Goal: Task Accomplishment & Management: Complete application form

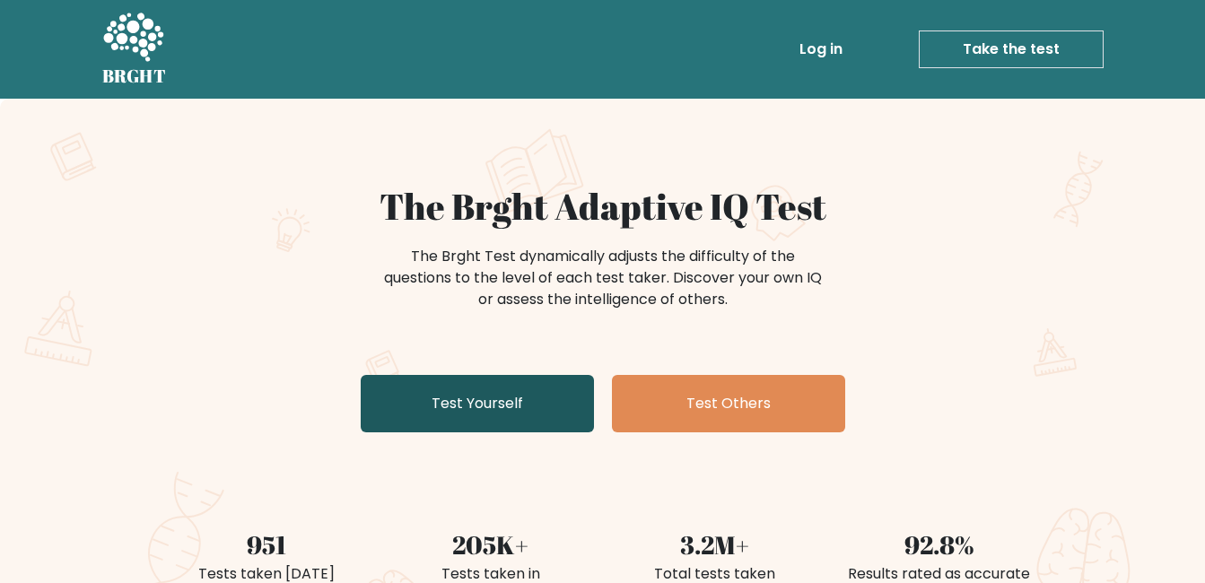
click at [505, 395] on link "Test Yourself" at bounding box center [477, 403] width 233 height 57
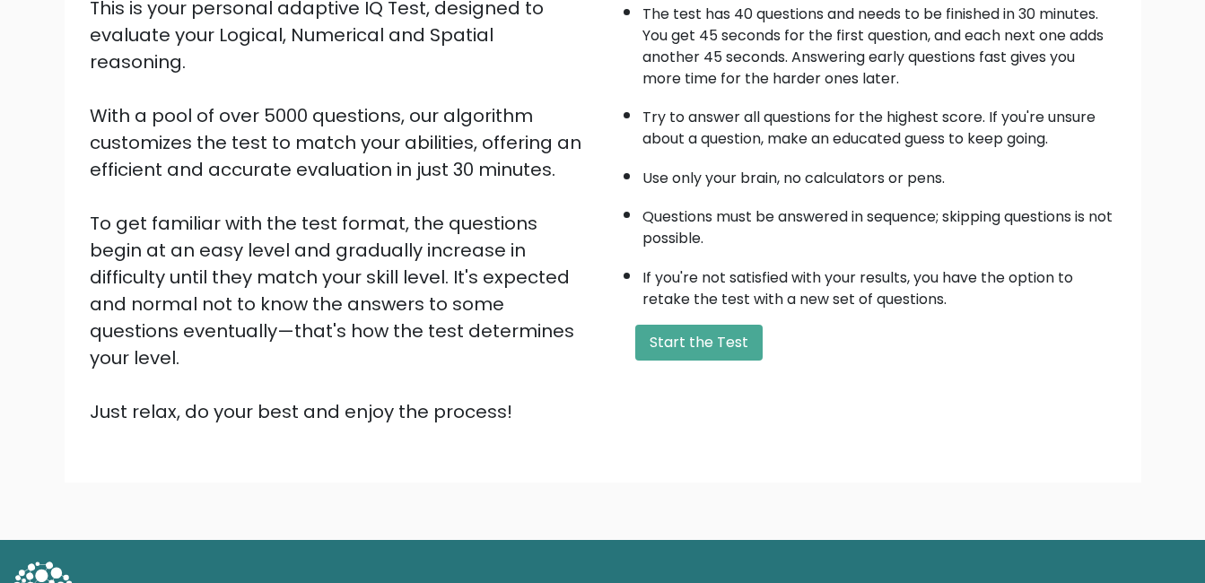
scroll to position [239, 0]
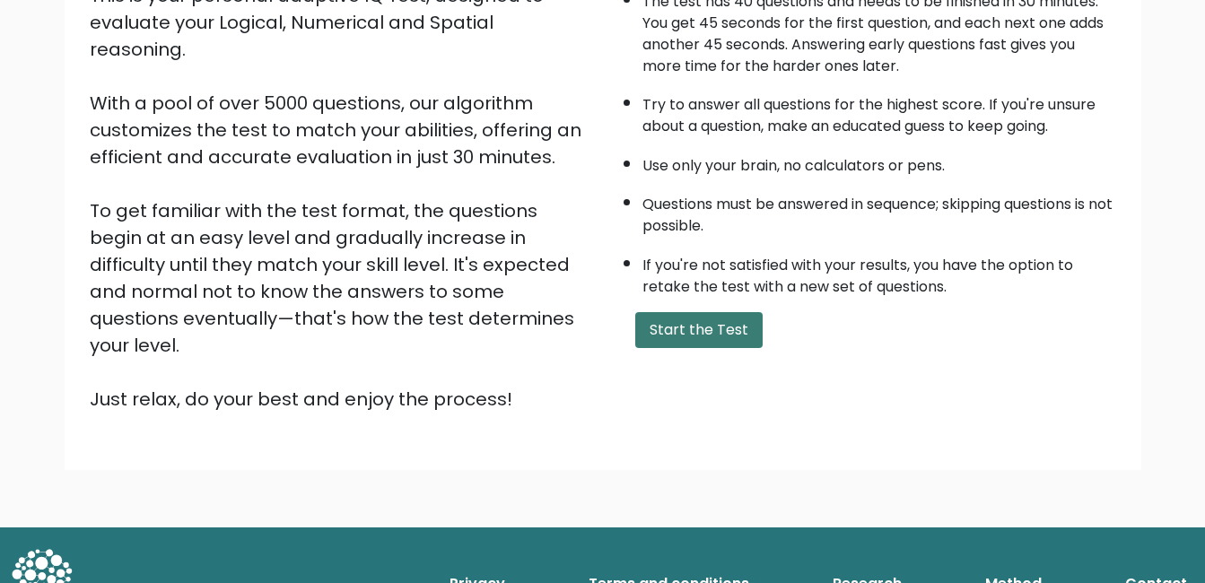
click at [700, 330] on button "Start the Test" at bounding box center [698, 330] width 127 height 36
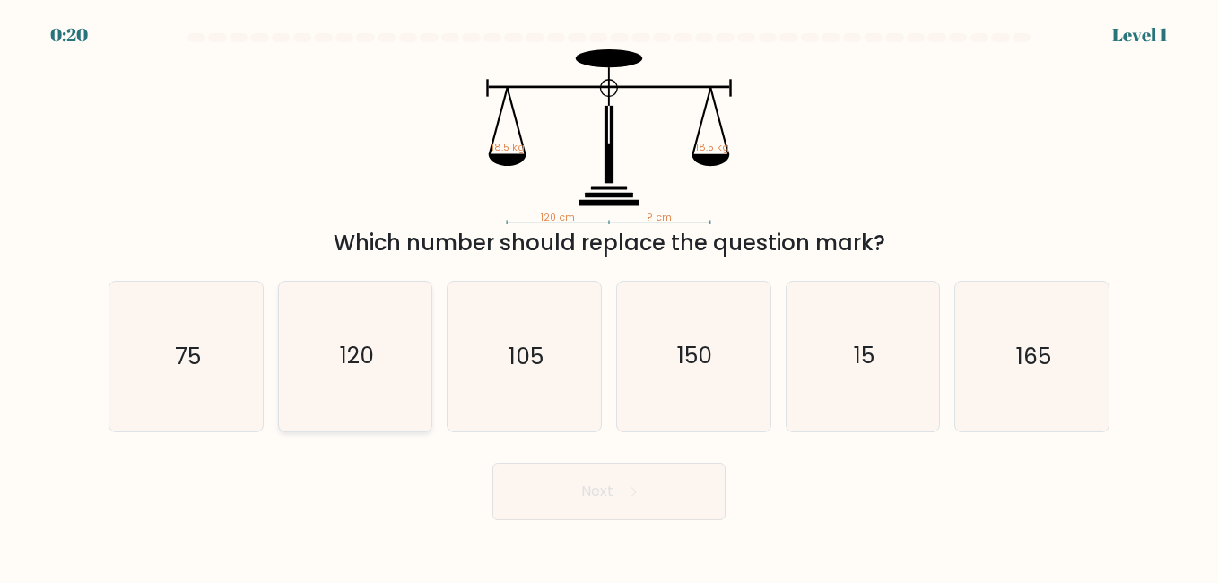
click at [413, 335] on icon "120" at bounding box center [355, 356] width 149 height 149
click at [609, 296] on input "b. 120" at bounding box center [609, 294] width 1 height 4
radio input "true"
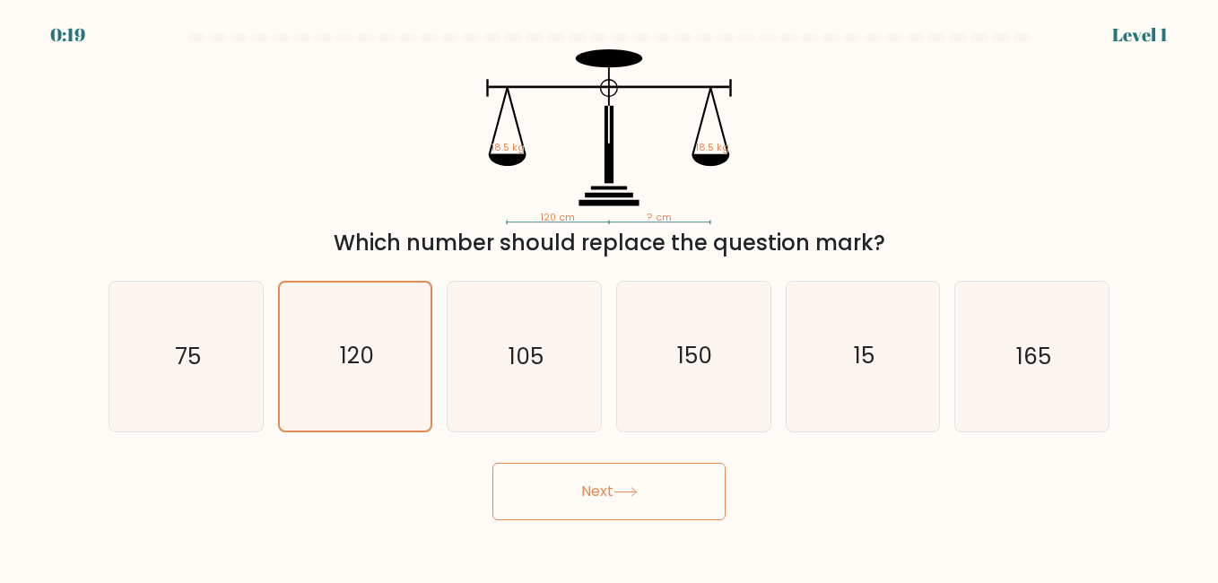
click at [640, 497] on button "Next" at bounding box center [609, 491] width 233 height 57
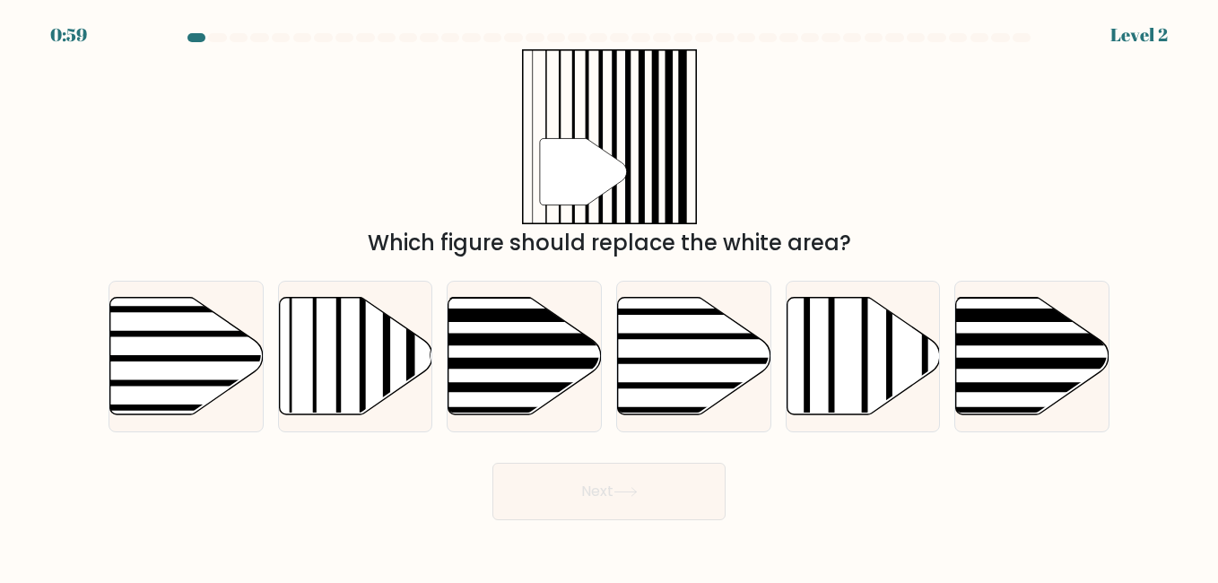
drag, startPoint x: 826, startPoint y: 362, endPoint x: 943, endPoint y: 368, distance: 116.8
click at [943, 368] on div "e." at bounding box center [864, 356] width 170 height 151
click at [837, 346] on icon at bounding box center [863, 356] width 153 height 118
click at [610, 296] on input "e." at bounding box center [609, 294] width 1 height 4
radio input "true"
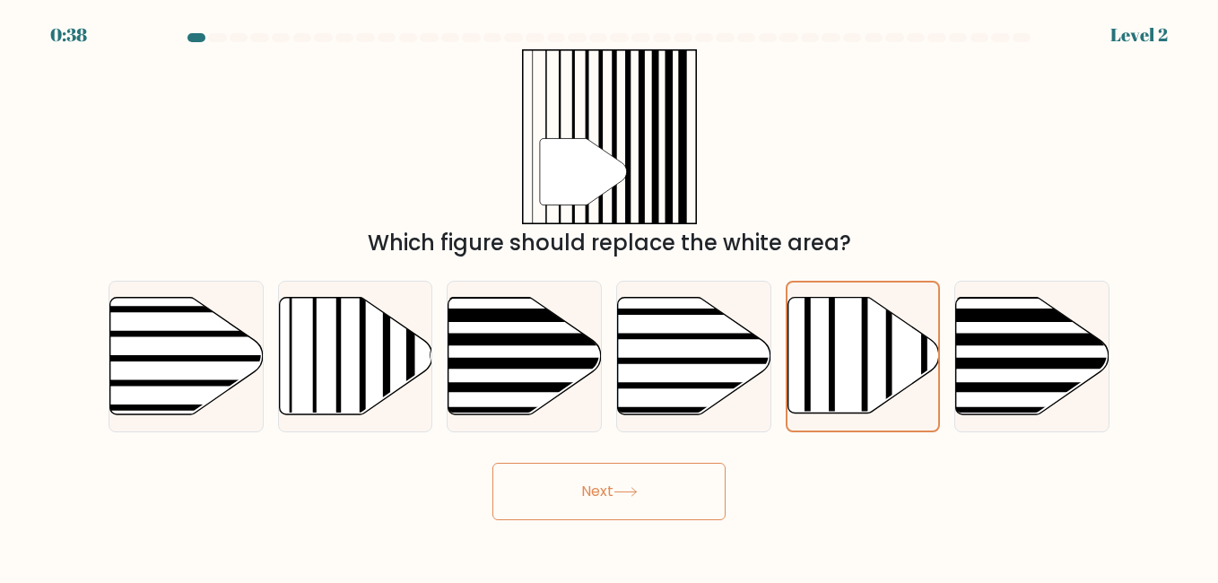
click at [624, 489] on icon at bounding box center [626, 492] width 24 height 10
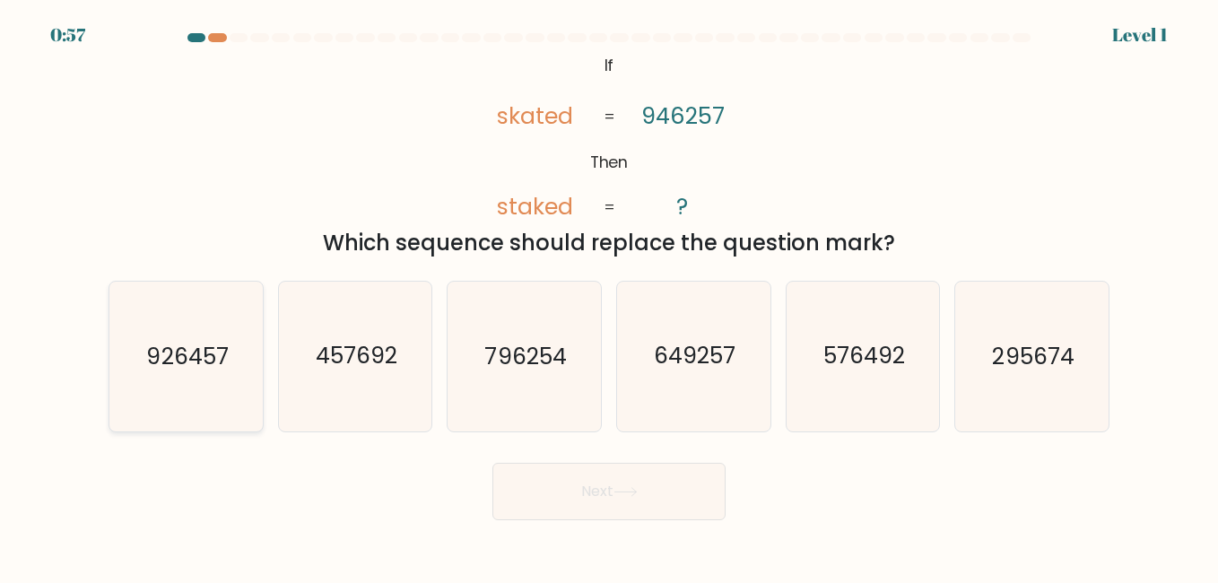
click at [188, 352] on text "926457" at bounding box center [187, 356] width 82 height 31
click at [609, 296] on input "a. 926457" at bounding box center [609, 294] width 1 height 4
radio input "true"
click at [592, 497] on button "Next" at bounding box center [609, 491] width 233 height 57
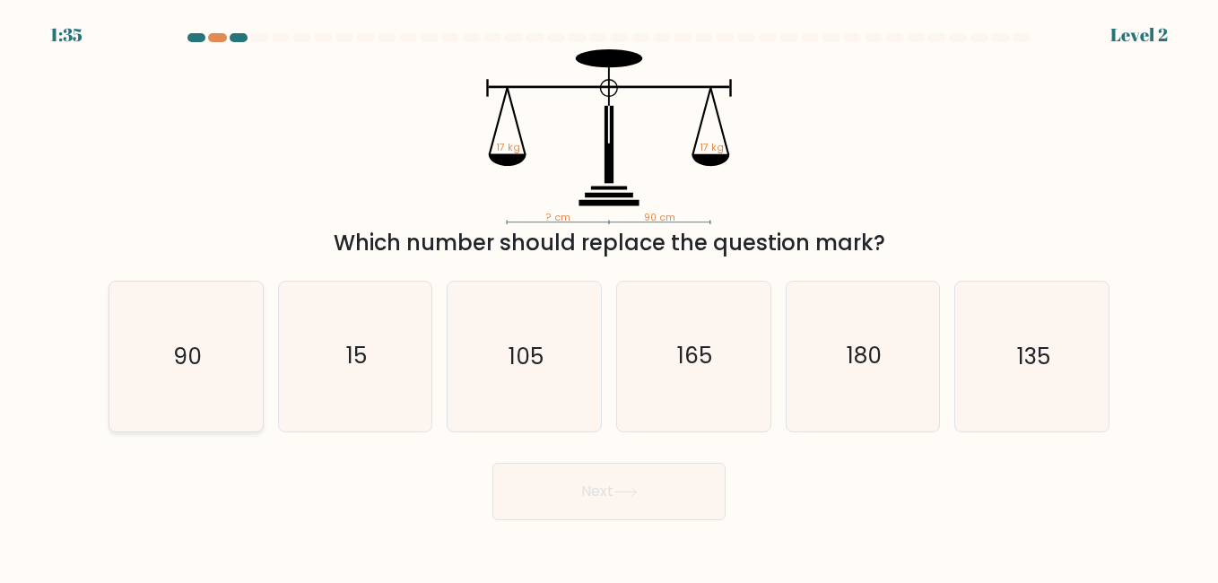
click at [249, 349] on icon "90" at bounding box center [185, 356] width 149 height 149
click at [609, 296] on input "a. 90" at bounding box center [609, 294] width 1 height 4
radio input "true"
click at [563, 484] on button "Next" at bounding box center [609, 491] width 233 height 57
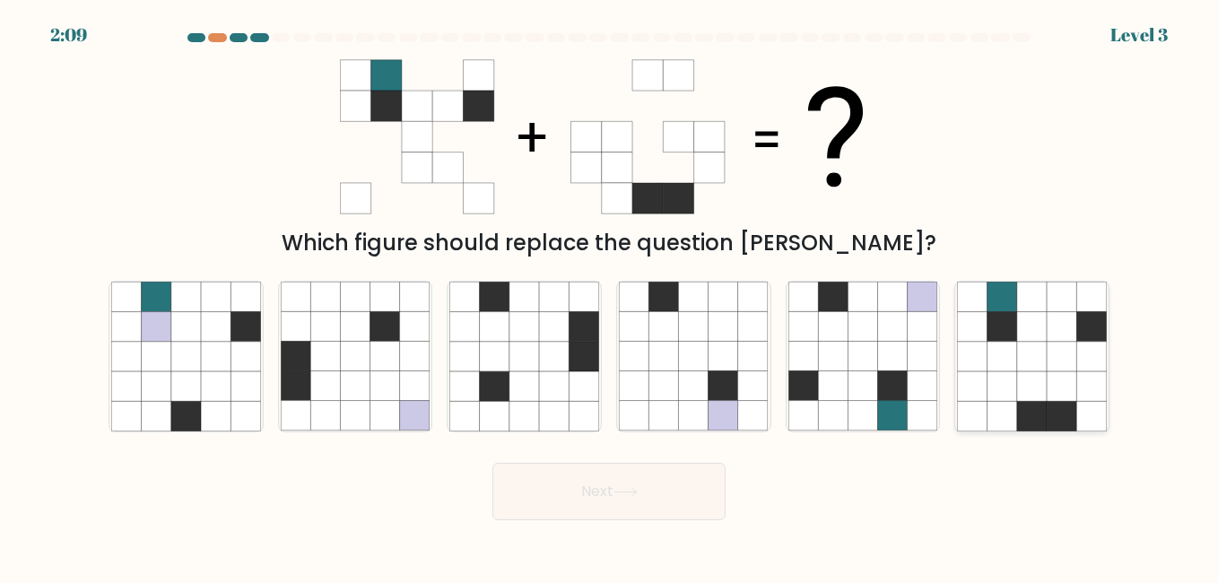
click at [1051, 364] on icon at bounding box center [1062, 357] width 30 height 30
click at [610, 296] on input "f." at bounding box center [609, 294] width 1 height 4
radio input "true"
click at [704, 489] on button "Next" at bounding box center [609, 491] width 233 height 57
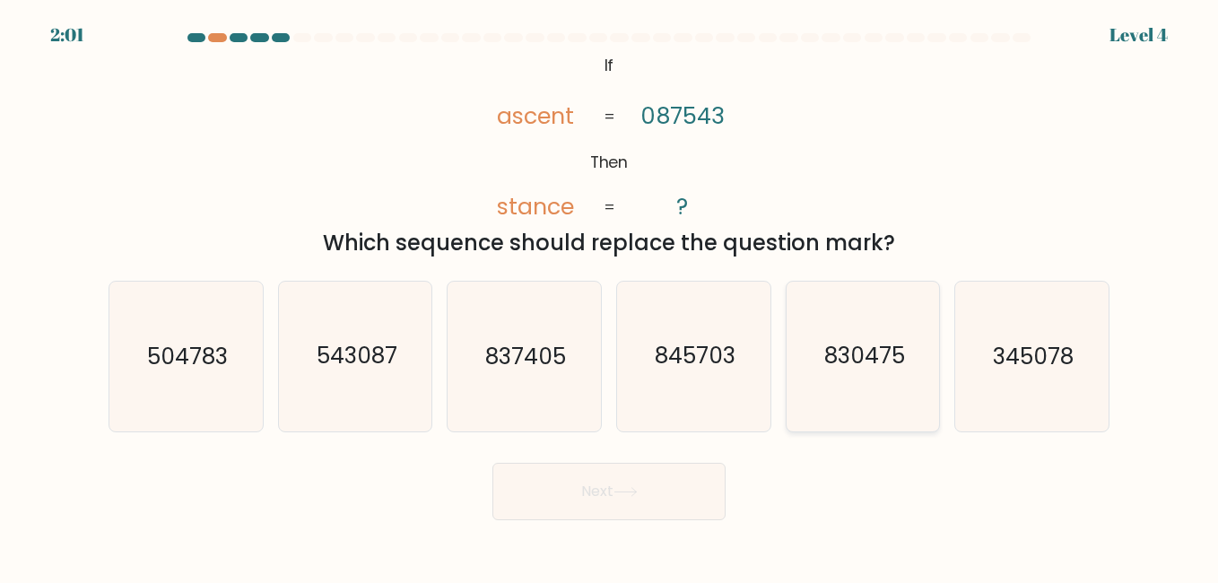
click at [895, 353] on text "830475" at bounding box center [864, 356] width 81 height 31
click at [610, 296] on input "e. 830475" at bounding box center [609, 294] width 1 height 4
radio input "true"
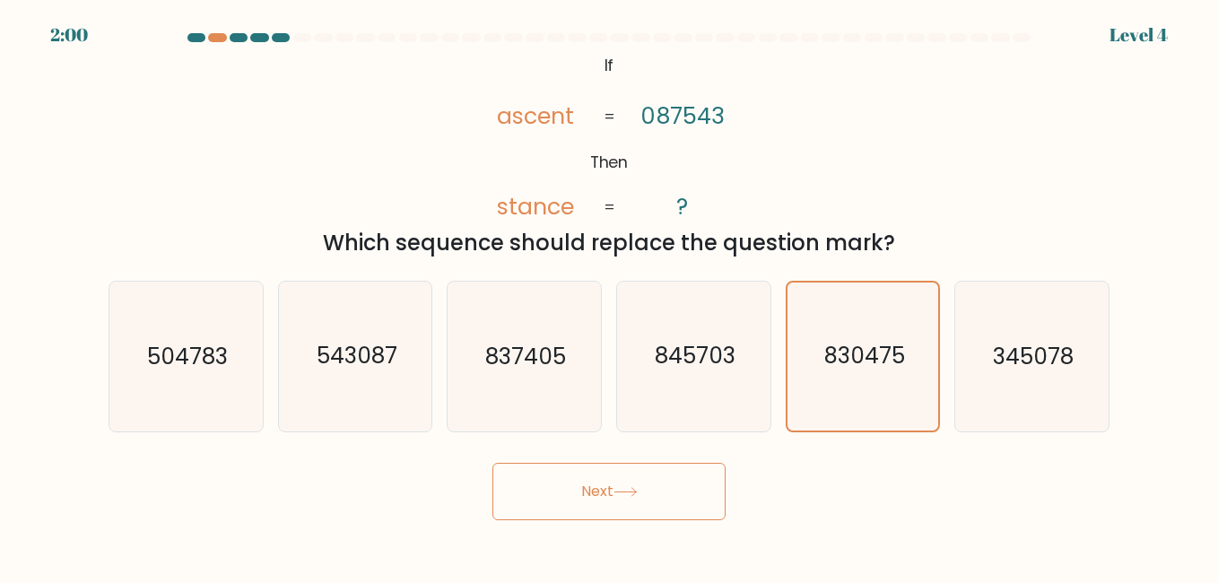
click at [510, 486] on button "Next" at bounding box center [609, 491] width 233 height 57
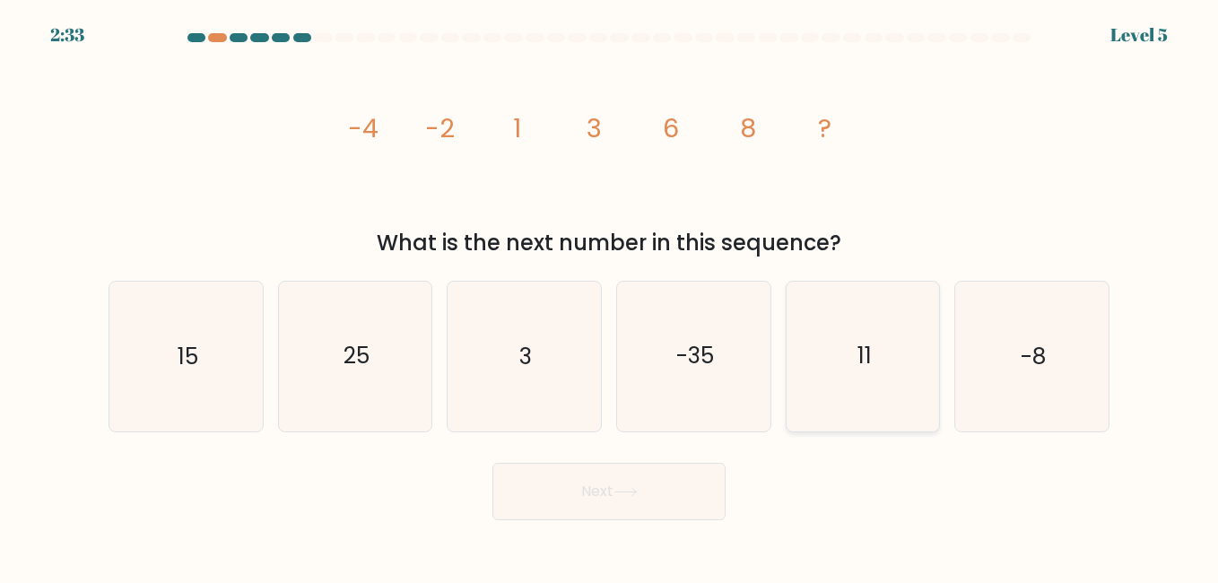
click at [833, 366] on icon "11" at bounding box center [863, 356] width 149 height 149
click at [610, 296] on input "e. 11" at bounding box center [609, 294] width 1 height 4
radio input "true"
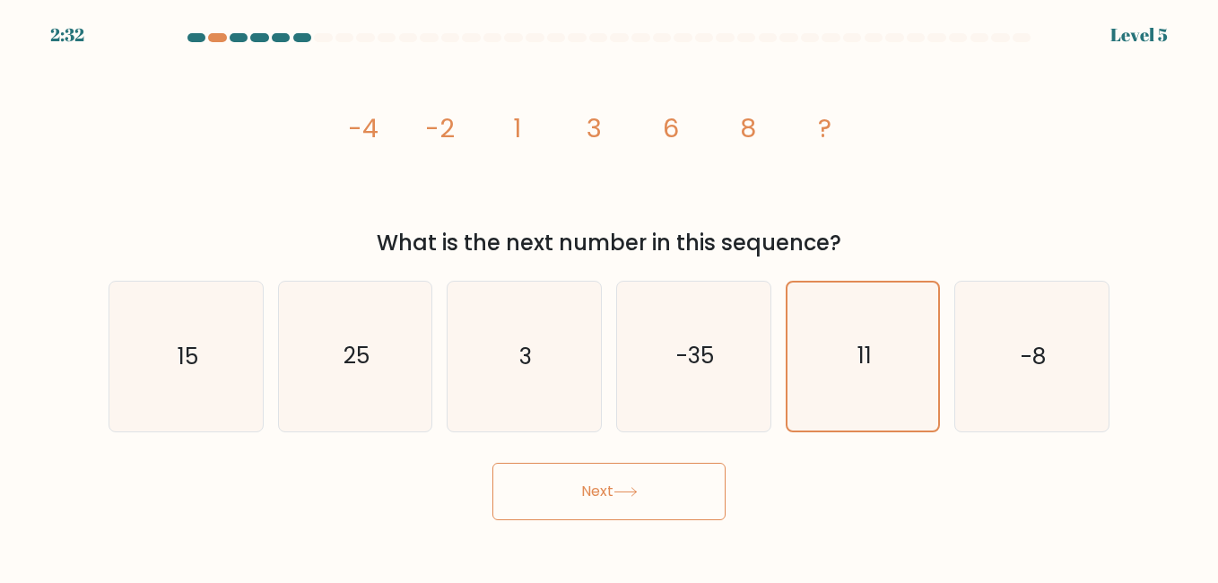
click at [641, 485] on button "Next" at bounding box center [609, 491] width 233 height 57
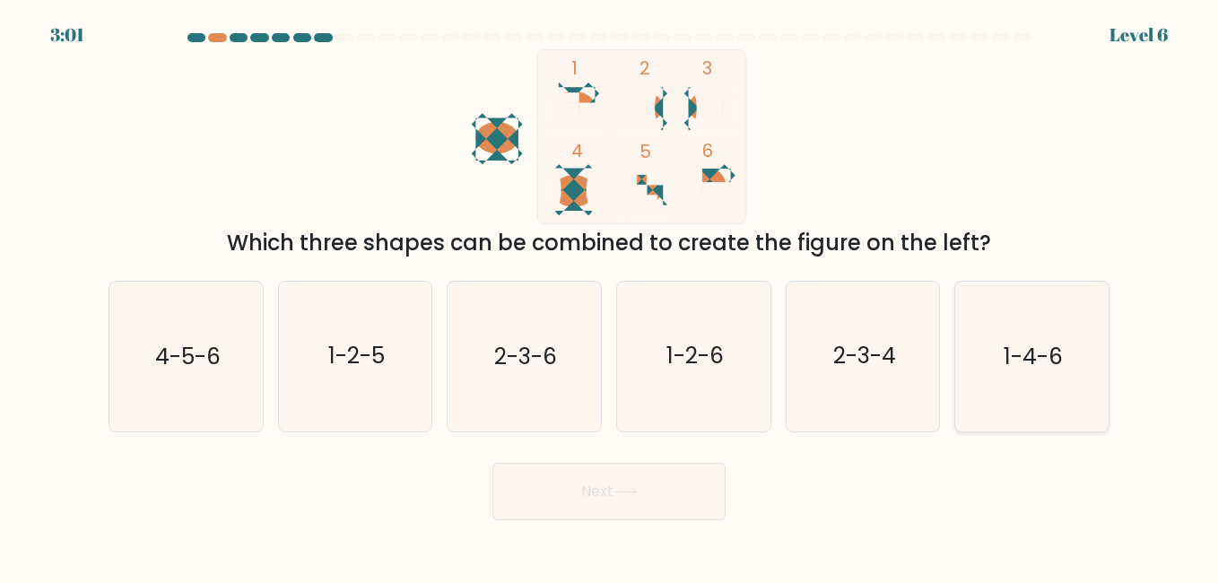
click at [1067, 364] on icon "1-4-6" at bounding box center [1031, 356] width 149 height 149
click at [610, 296] on input "f. 1-4-6" at bounding box center [609, 294] width 1 height 4
radio input "true"
click at [635, 491] on icon at bounding box center [626, 492] width 24 height 10
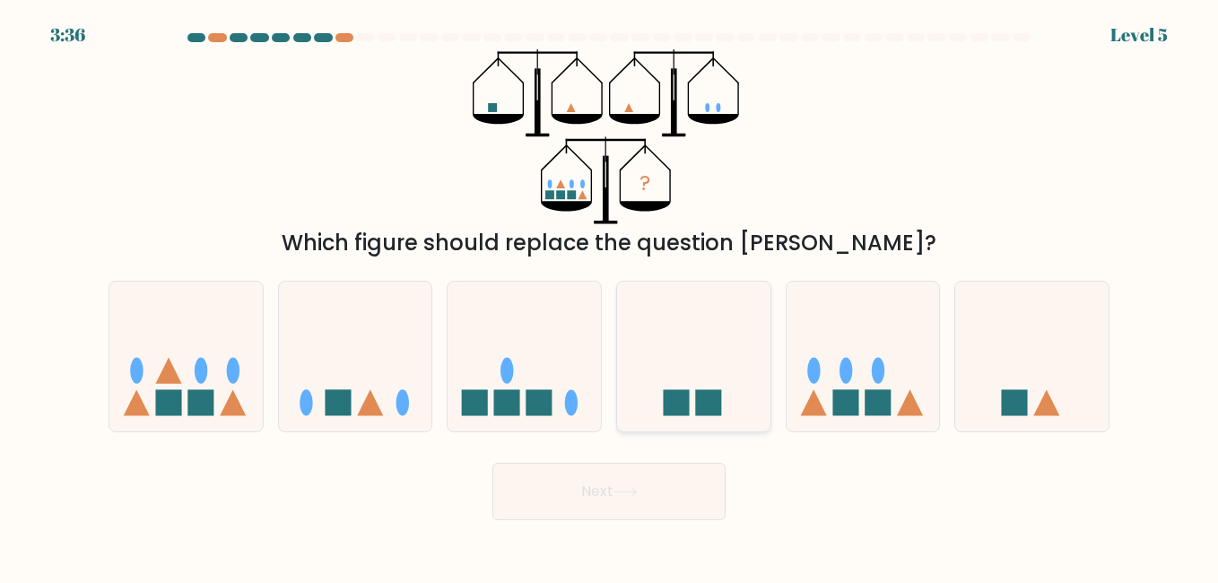
click at [699, 346] on icon at bounding box center [693, 356] width 153 height 127
click at [610, 296] on input "d." at bounding box center [609, 294] width 1 height 4
radio input "true"
click at [656, 488] on button "Next" at bounding box center [609, 491] width 233 height 57
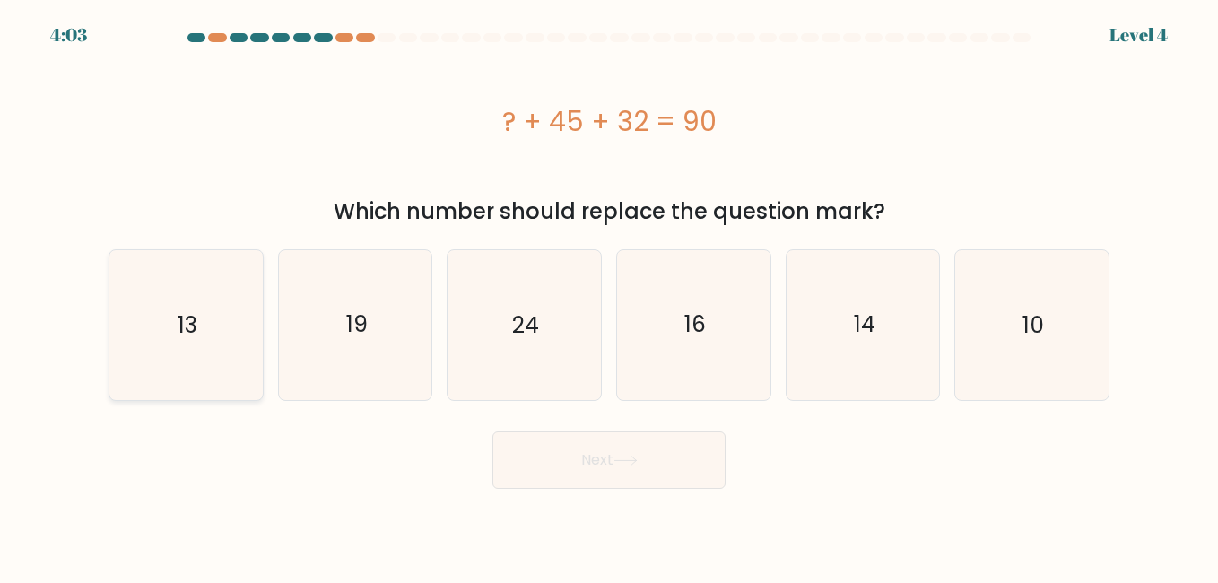
click at [250, 339] on icon "13" at bounding box center [185, 324] width 149 height 149
click at [609, 296] on input "a. 13" at bounding box center [609, 294] width 1 height 4
radio input "true"
click at [563, 441] on button "Next" at bounding box center [609, 460] width 233 height 57
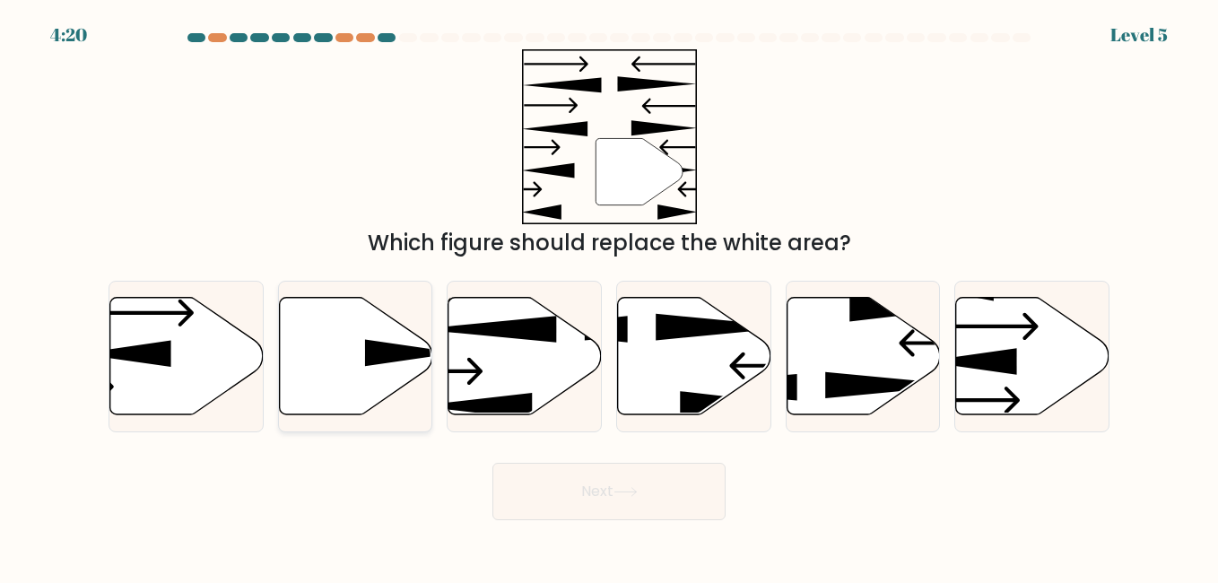
click at [372, 354] on icon at bounding box center [411, 352] width 92 height 27
click at [609, 296] on input "b." at bounding box center [609, 294] width 1 height 4
radio input "true"
click at [588, 487] on button "Next" at bounding box center [609, 491] width 233 height 57
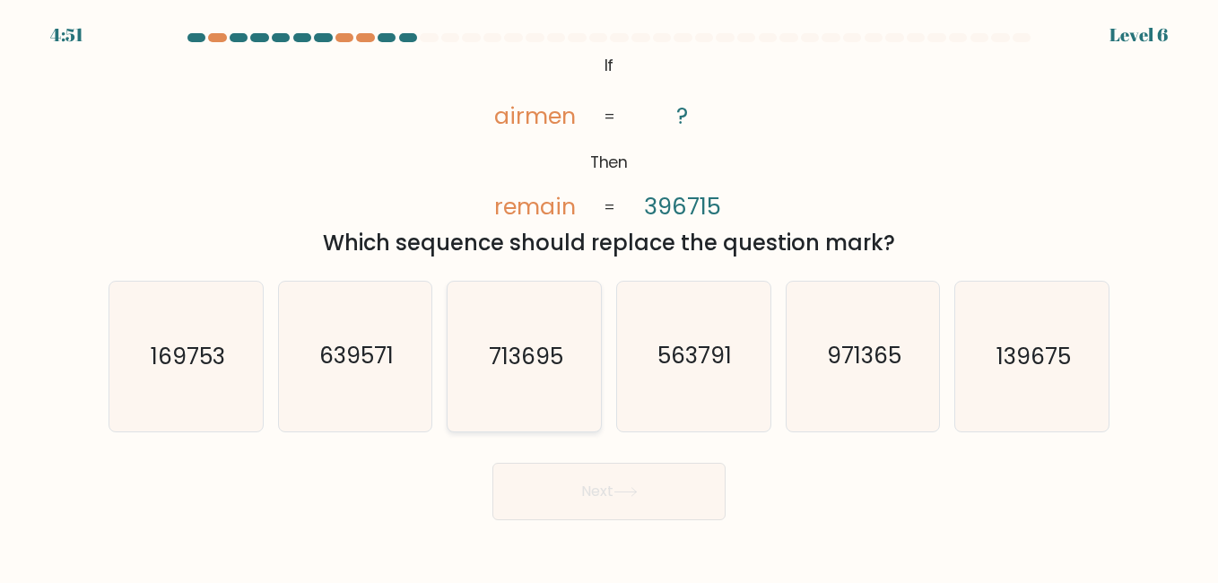
click at [528, 352] on text "713695" at bounding box center [526, 356] width 74 height 31
click at [609, 296] on input "c. 713695" at bounding box center [609, 294] width 1 height 4
radio input "true"
click at [589, 500] on button "Next" at bounding box center [609, 491] width 233 height 57
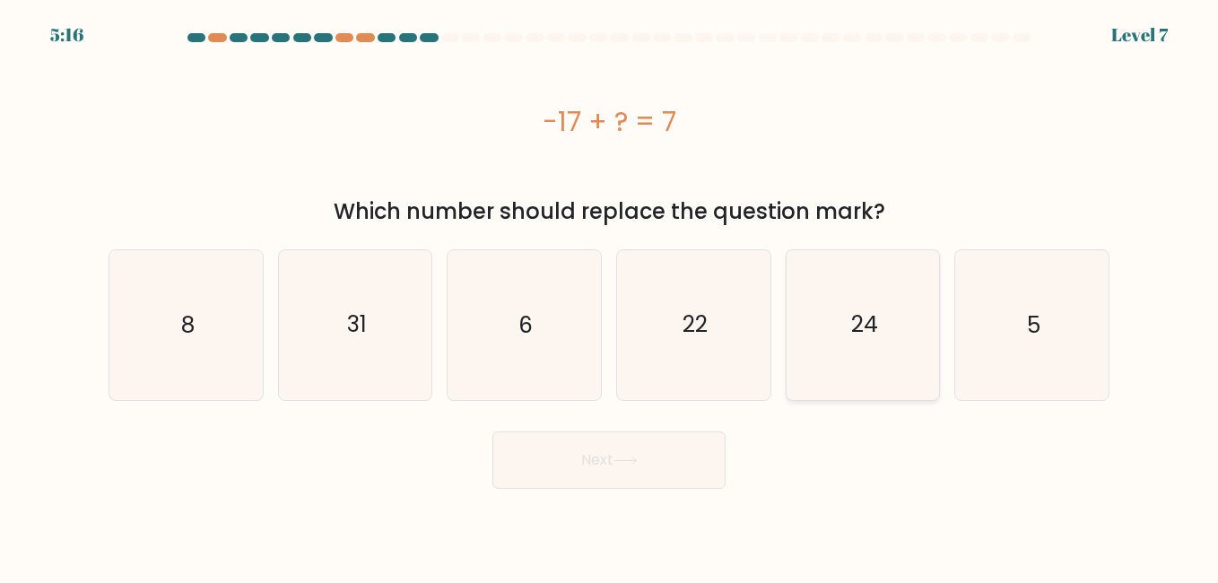
click at [870, 318] on text "24" at bounding box center [864, 325] width 27 height 31
click at [610, 296] on input "e. 24" at bounding box center [609, 294] width 1 height 4
radio input "true"
click at [629, 423] on div "Next" at bounding box center [609, 456] width 1023 height 66
click at [625, 454] on button "Next" at bounding box center [609, 460] width 233 height 57
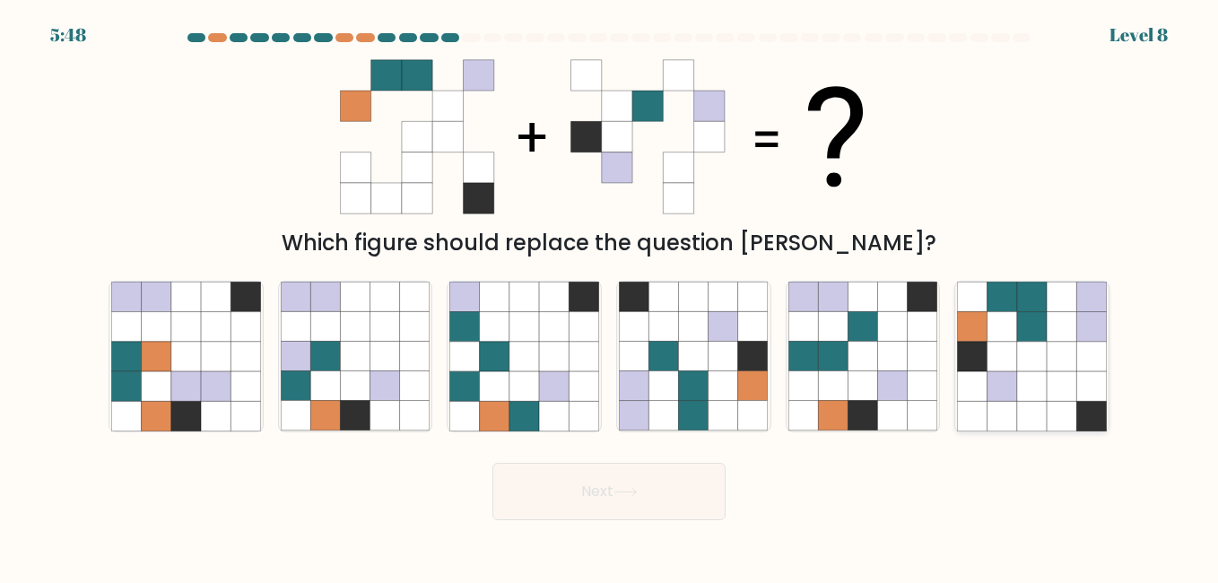
click at [1039, 305] on icon at bounding box center [1032, 298] width 30 height 30
click at [610, 296] on input "f." at bounding box center [609, 294] width 1 height 4
radio input "true"
click at [673, 495] on button "Next" at bounding box center [609, 491] width 233 height 57
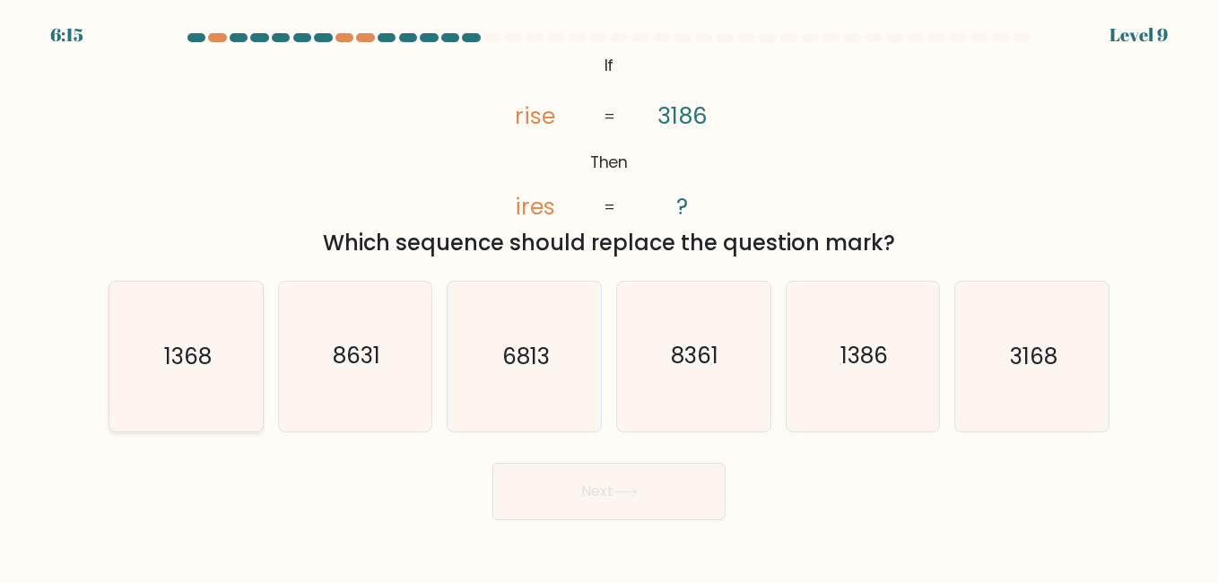
click at [172, 364] on text "1368" at bounding box center [187, 356] width 48 height 31
click at [609, 296] on input "a. 1368" at bounding box center [609, 294] width 1 height 4
radio input "true"
click at [569, 506] on button "Next" at bounding box center [609, 491] width 233 height 57
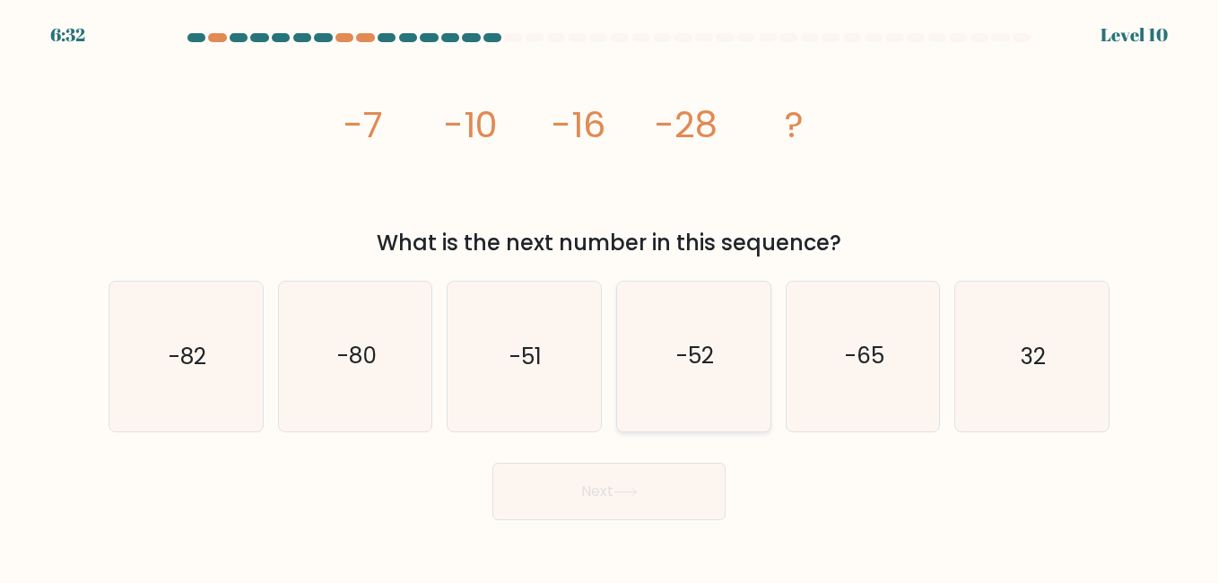
click at [714, 358] on text "-52" at bounding box center [695, 356] width 38 height 31
click at [610, 296] on input "d. -52" at bounding box center [609, 294] width 1 height 4
radio input "true"
drag, startPoint x: 721, startPoint y: 530, endPoint x: 700, endPoint y: 495, distance: 41.1
click at [721, 519] on body "6:32 Level 10" at bounding box center [609, 291] width 1218 height 583
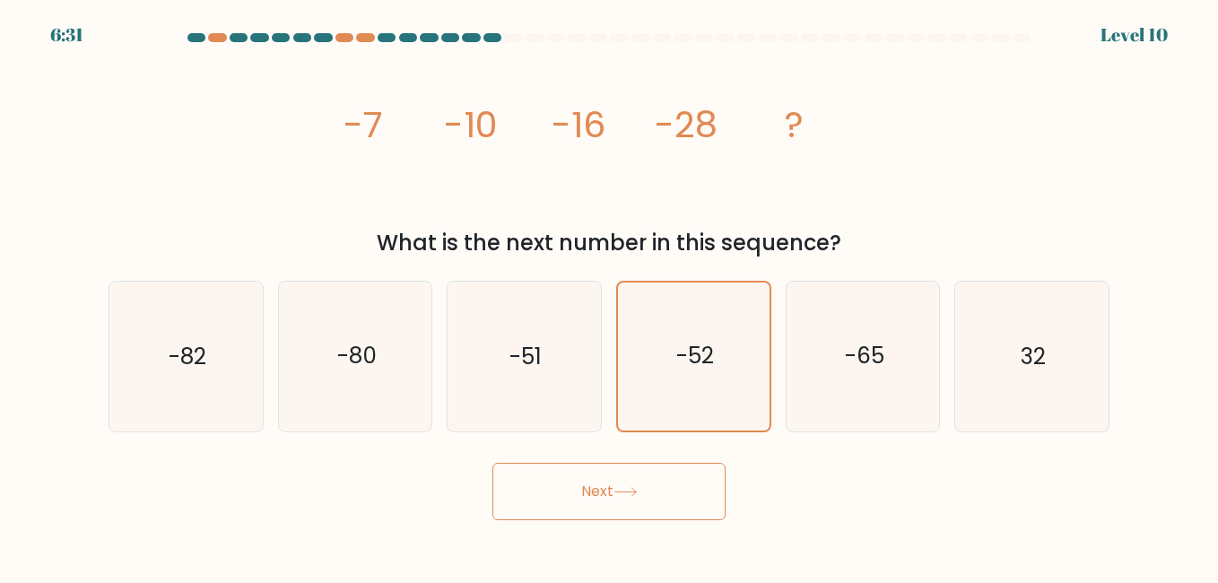
click at [697, 491] on button "Next" at bounding box center [609, 491] width 233 height 57
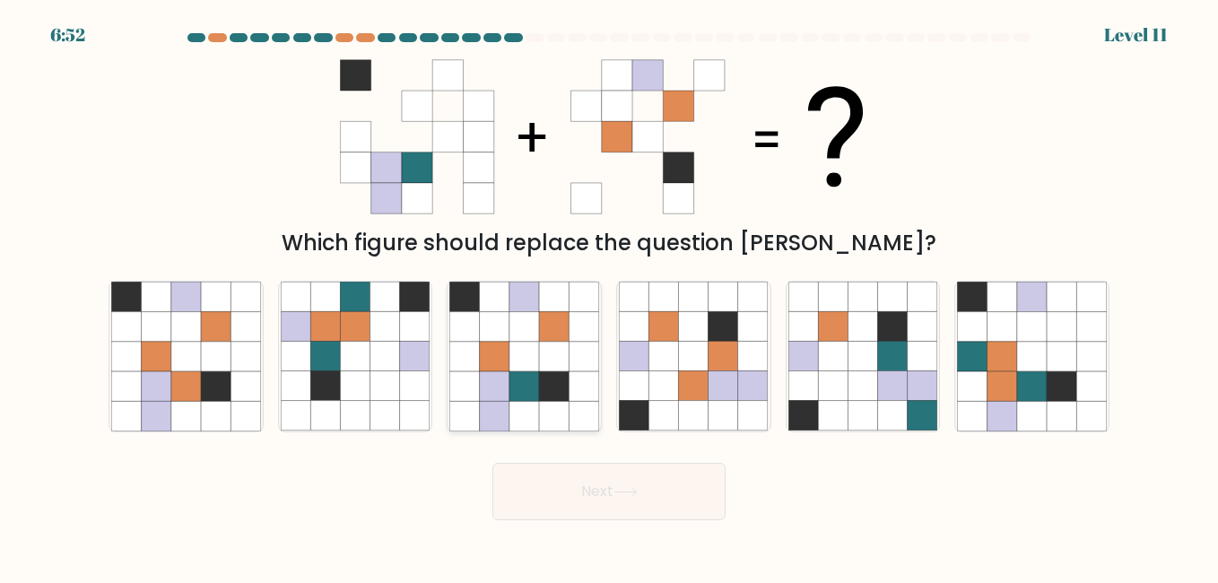
click at [505, 386] on icon at bounding box center [495, 386] width 30 height 30
click at [609, 296] on input "c." at bounding box center [609, 294] width 1 height 4
radio input "true"
click at [610, 486] on button "Next" at bounding box center [609, 491] width 233 height 57
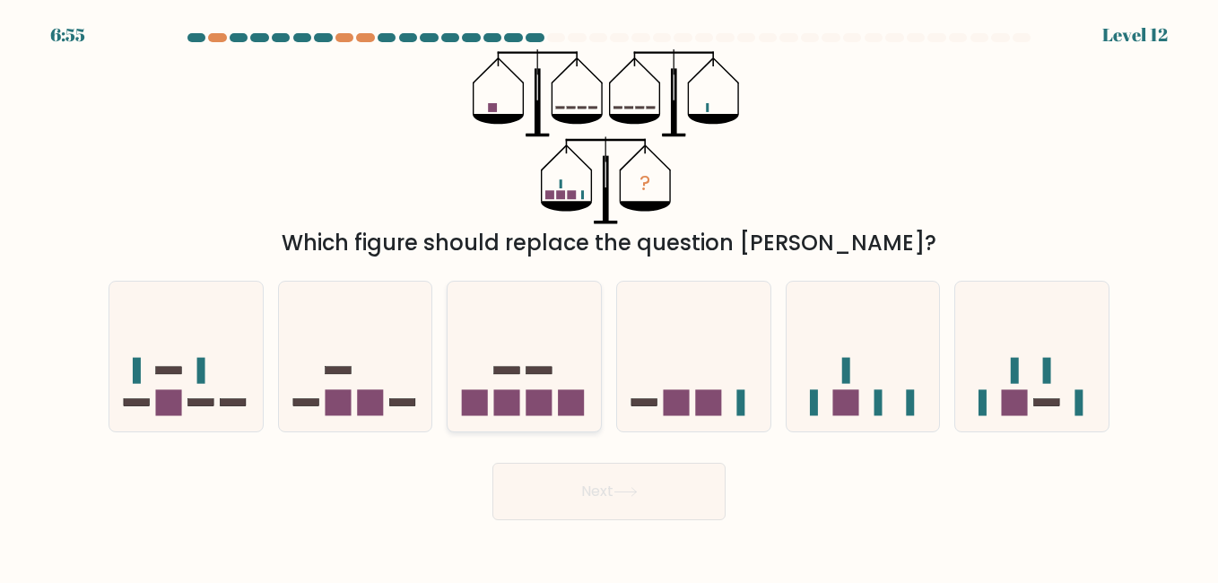
click at [548, 395] on rect at bounding box center [540, 402] width 26 height 26
click at [609, 296] on input "c." at bounding box center [609, 294] width 1 height 4
radio input "true"
click at [558, 469] on button "Next" at bounding box center [609, 491] width 233 height 57
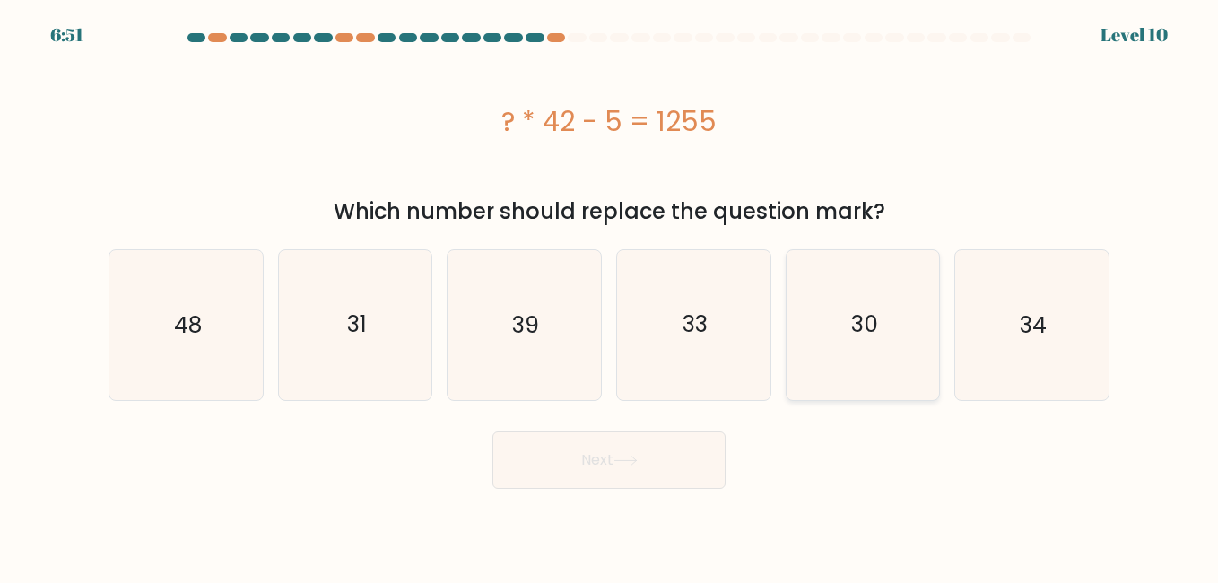
click at [843, 322] on icon "30" at bounding box center [863, 324] width 149 height 149
click at [610, 296] on input "e. 30" at bounding box center [609, 294] width 1 height 4
radio input "true"
click at [706, 444] on button "Next" at bounding box center [609, 460] width 233 height 57
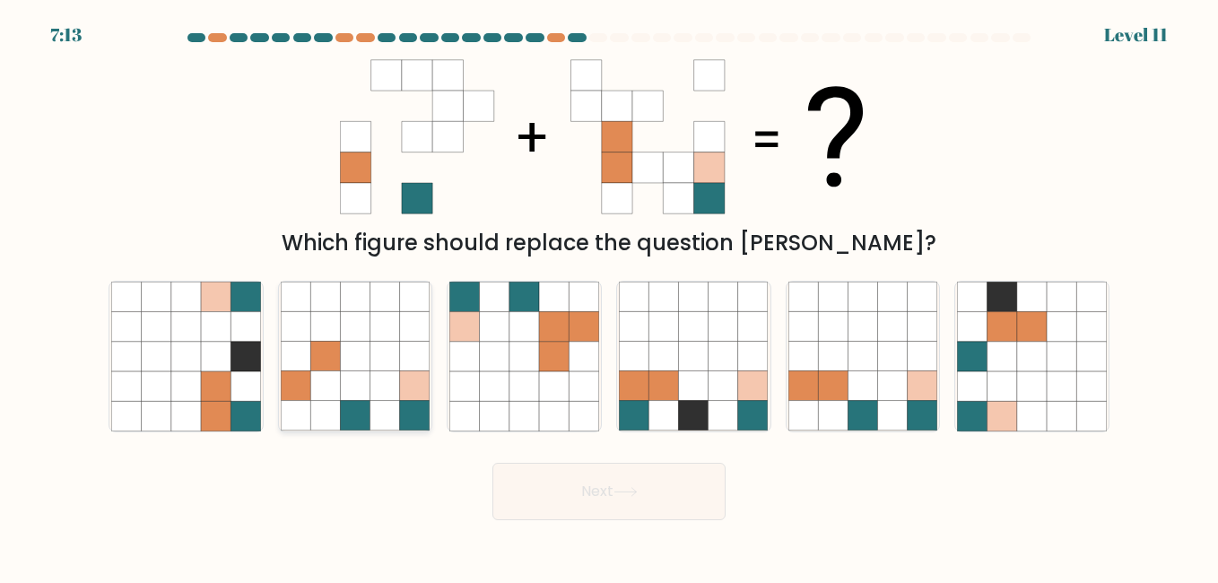
click at [366, 412] on icon at bounding box center [355, 416] width 30 height 30
click at [609, 296] on input "b." at bounding box center [609, 294] width 1 height 4
radio input "true"
click at [848, 406] on icon at bounding box center [833, 416] width 30 height 30
click at [610, 296] on input "e." at bounding box center [609, 294] width 1 height 4
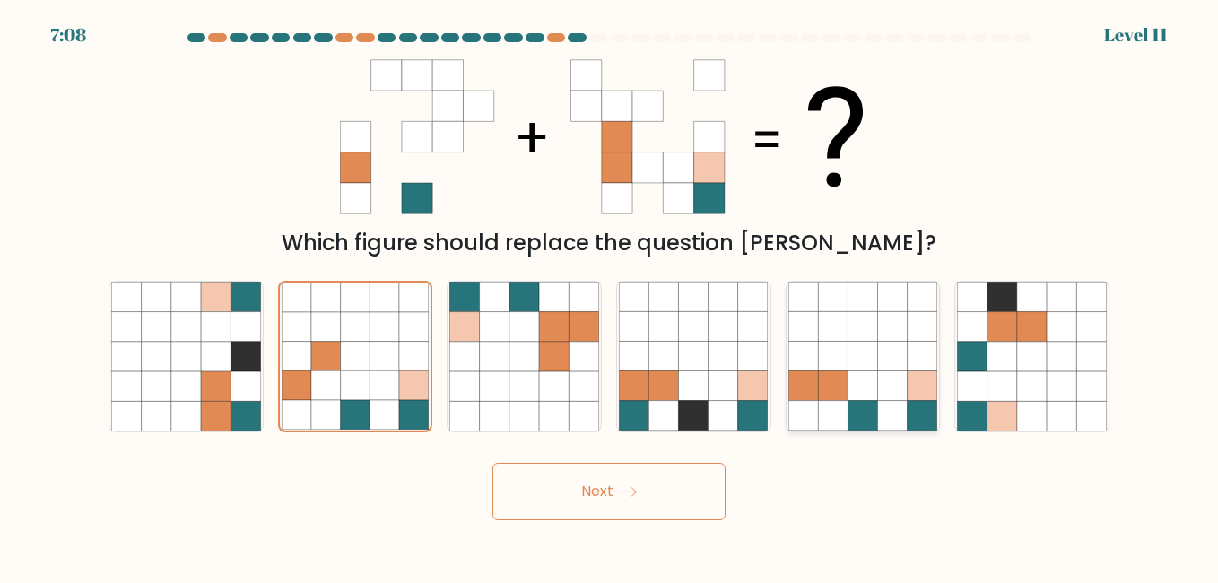
radio input "true"
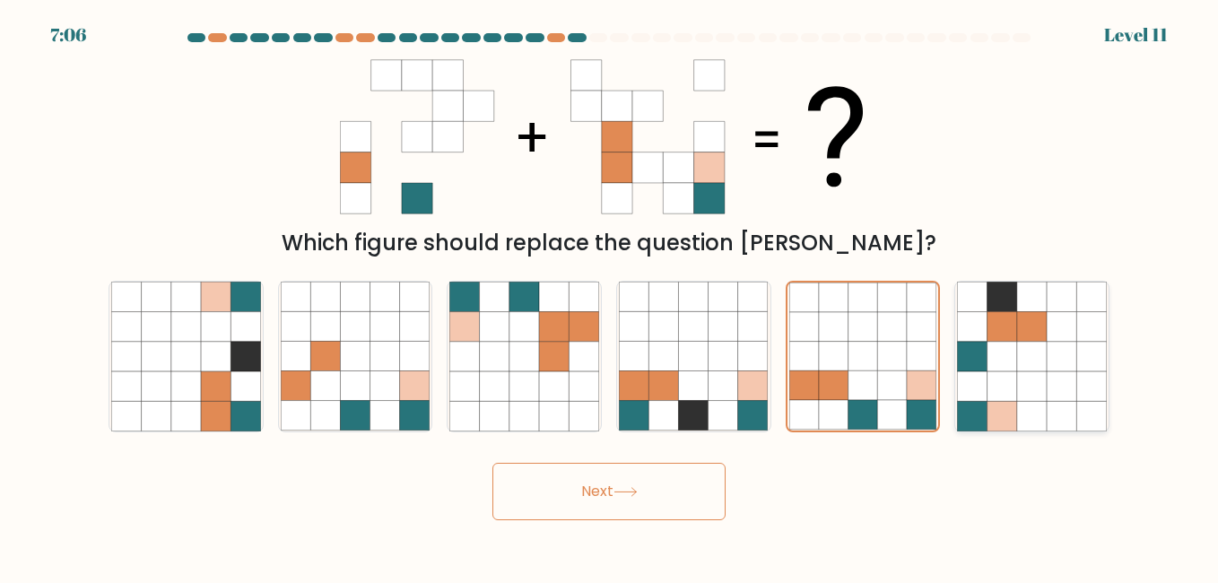
click at [978, 395] on icon at bounding box center [973, 386] width 30 height 30
click at [610, 296] on input "f." at bounding box center [609, 294] width 1 height 4
radio input "true"
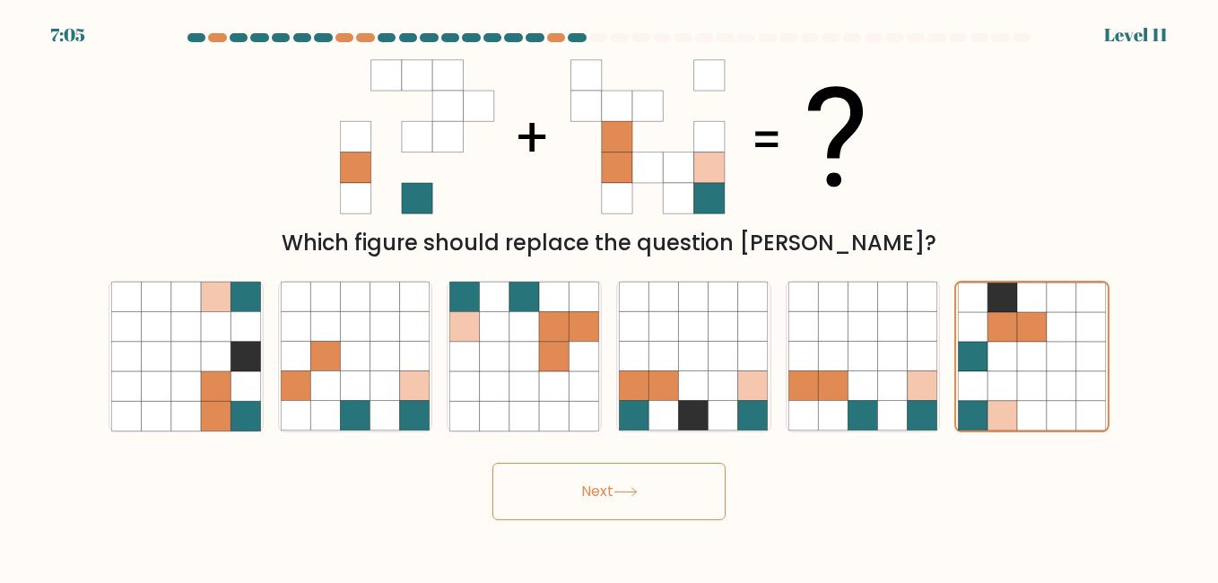
click at [600, 499] on button "Next" at bounding box center [609, 491] width 233 height 57
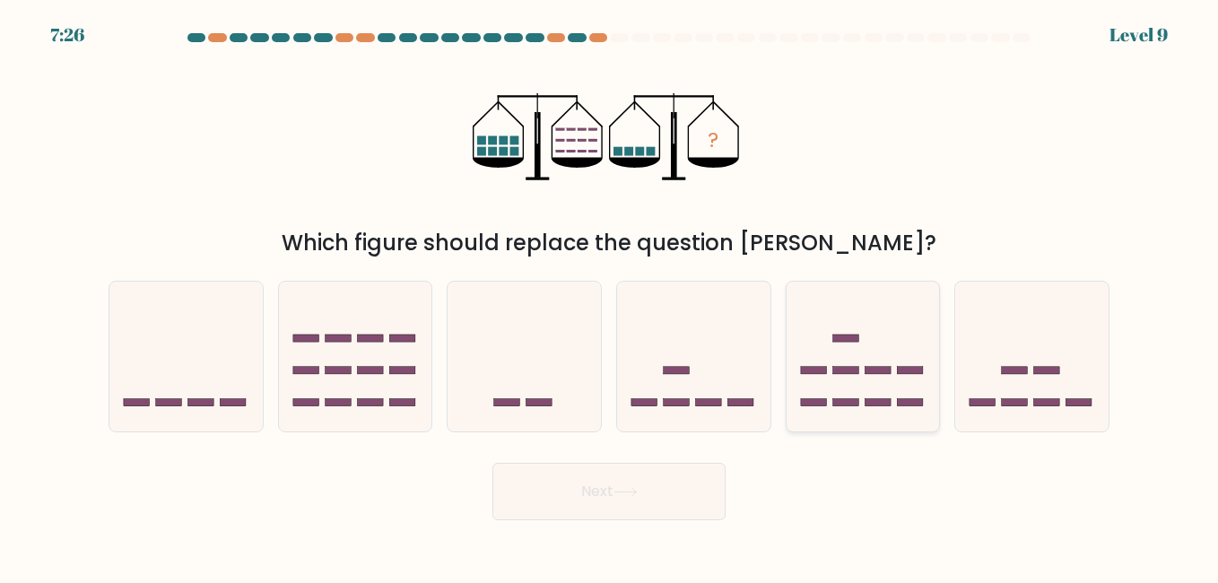
click at [821, 381] on icon at bounding box center [863, 356] width 153 height 127
click at [610, 296] on input "e." at bounding box center [609, 294] width 1 height 4
radio input "true"
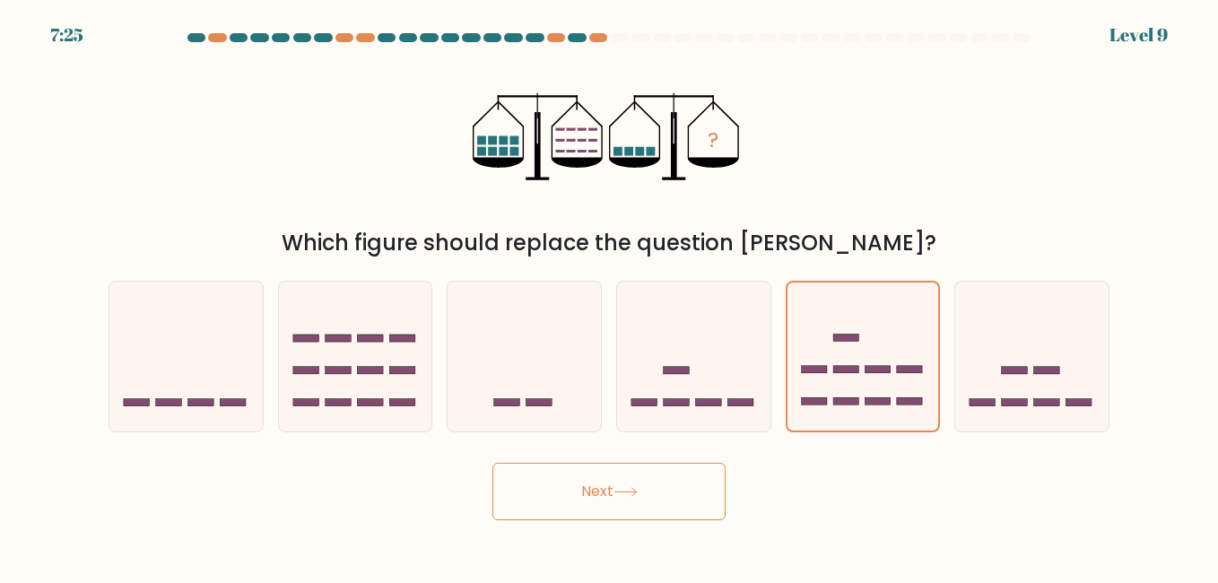
click at [677, 470] on button "Next" at bounding box center [609, 491] width 233 height 57
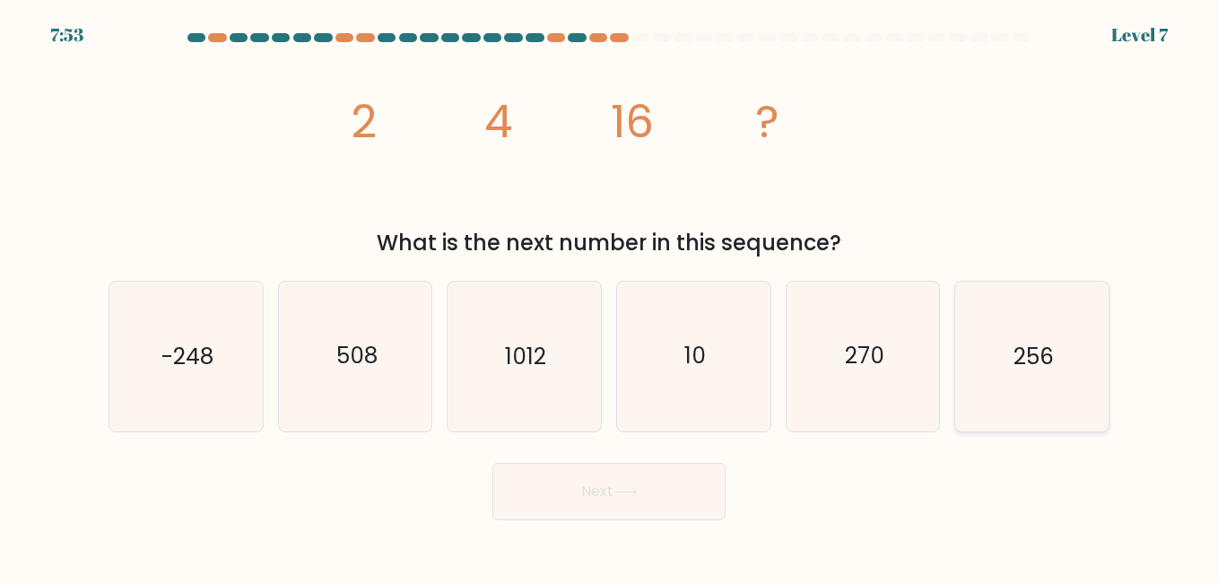
click at [1086, 291] on icon "256" at bounding box center [1031, 356] width 149 height 149
click at [610, 292] on input "f. 256" at bounding box center [609, 294] width 1 height 4
radio input "true"
click at [548, 496] on button "Next" at bounding box center [609, 491] width 233 height 57
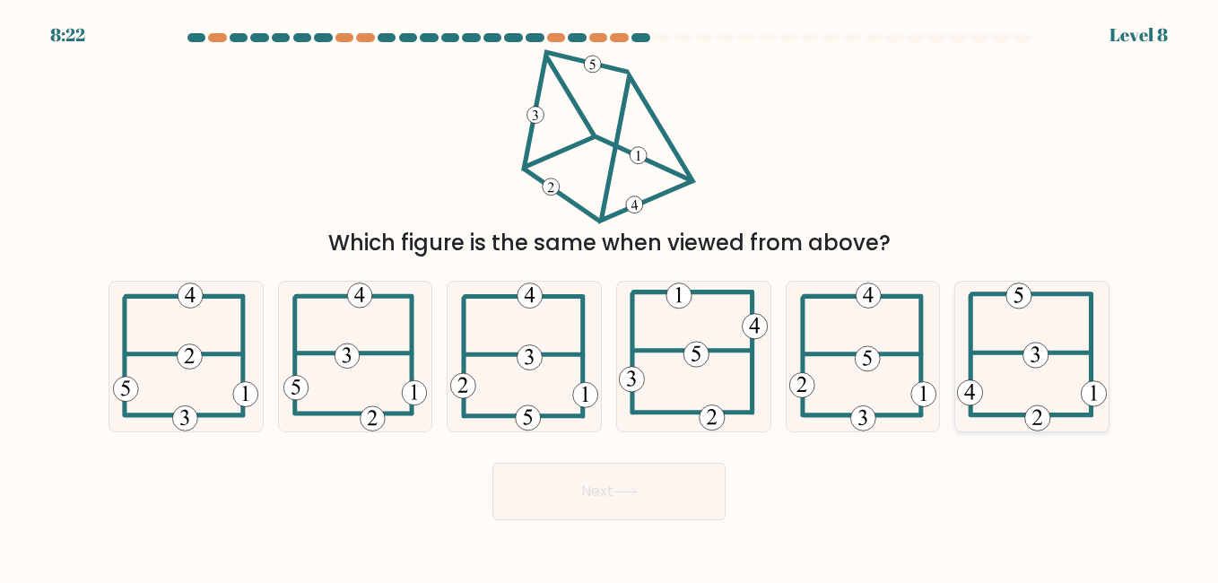
click at [1043, 413] on 474 at bounding box center [1037, 418] width 25 height 25
click at [610, 296] on input "f." at bounding box center [609, 294] width 1 height 4
radio input "true"
click at [650, 480] on button "Next" at bounding box center [609, 491] width 233 height 57
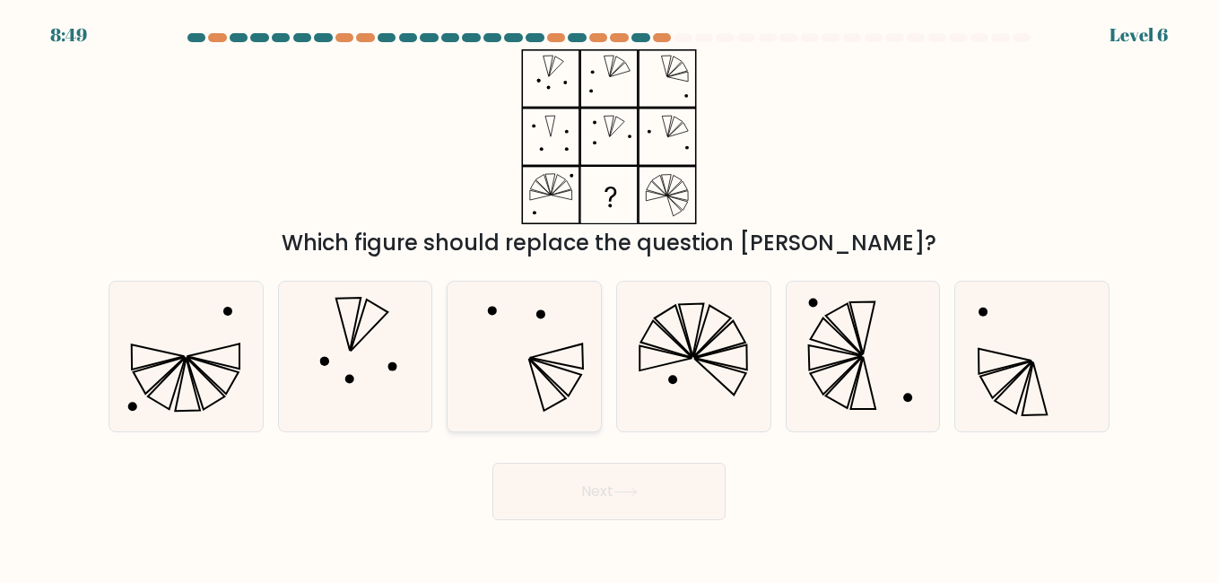
click at [580, 360] on icon at bounding box center [523, 356] width 149 height 149
click at [609, 296] on input "c." at bounding box center [609, 294] width 1 height 4
radio input "true"
click at [598, 492] on button "Next" at bounding box center [609, 491] width 233 height 57
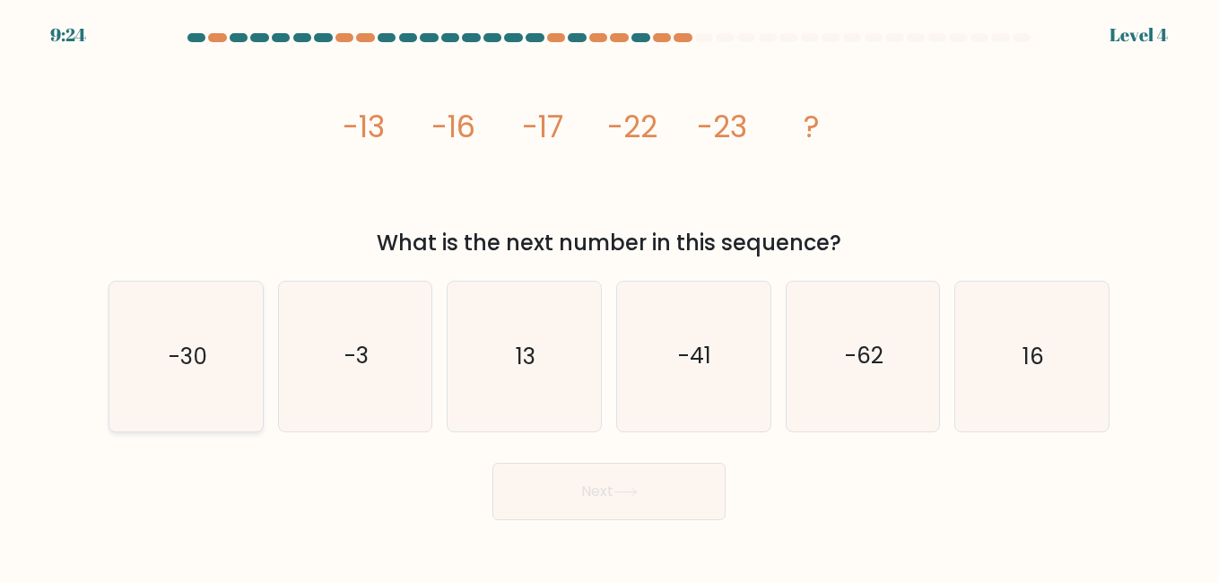
click at [161, 351] on icon "-30" at bounding box center [185, 356] width 149 height 149
click at [609, 296] on input "a. -30" at bounding box center [609, 294] width 1 height 4
radio input "true"
click at [539, 497] on button "Next" at bounding box center [609, 491] width 233 height 57
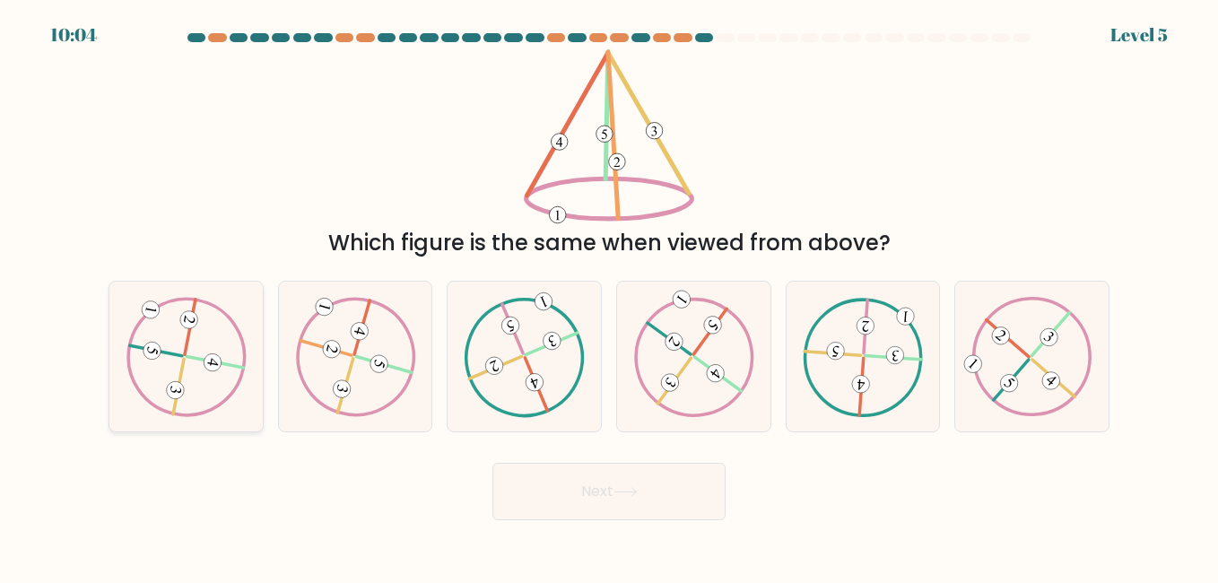
click at [187, 383] on icon at bounding box center [186, 356] width 120 height 119
click at [609, 296] on input "a." at bounding box center [609, 294] width 1 height 4
radio input "true"
click at [596, 488] on button "Next" at bounding box center [609, 491] width 233 height 57
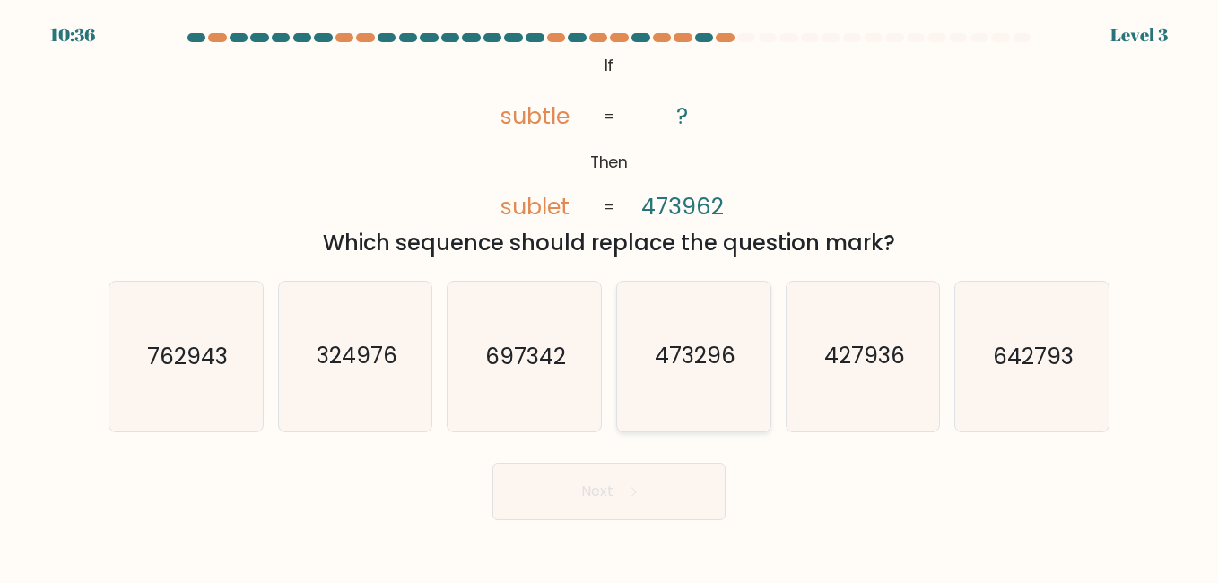
click at [685, 357] on text "473296" at bounding box center [695, 356] width 81 height 31
click at [610, 296] on input "d. 473296" at bounding box center [609, 294] width 1 height 4
radio input "true"
click at [644, 497] on button "Next" at bounding box center [609, 491] width 233 height 57
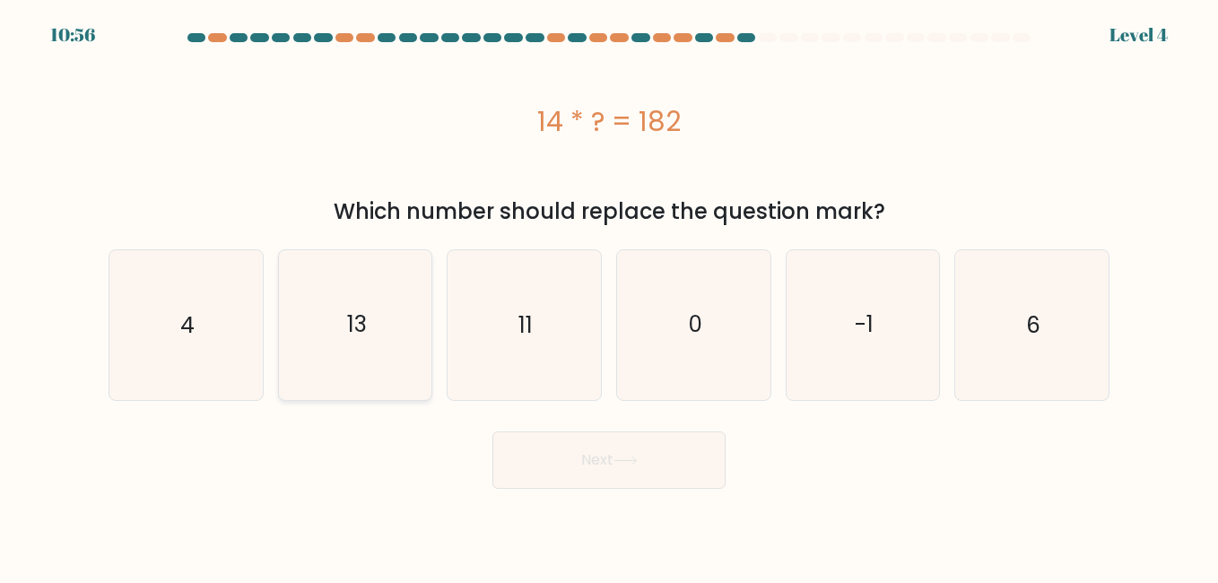
click at [370, 299] on icon "13" at bounding box center [355, 324] width 149 height 149
click at [609, 296] on input "b. 13" at bounding box center [609, 294] width 1 height 4
radio input "true"
click at [528, 453] on button "Next" at bounding box center [609, 460] width 233 height 57
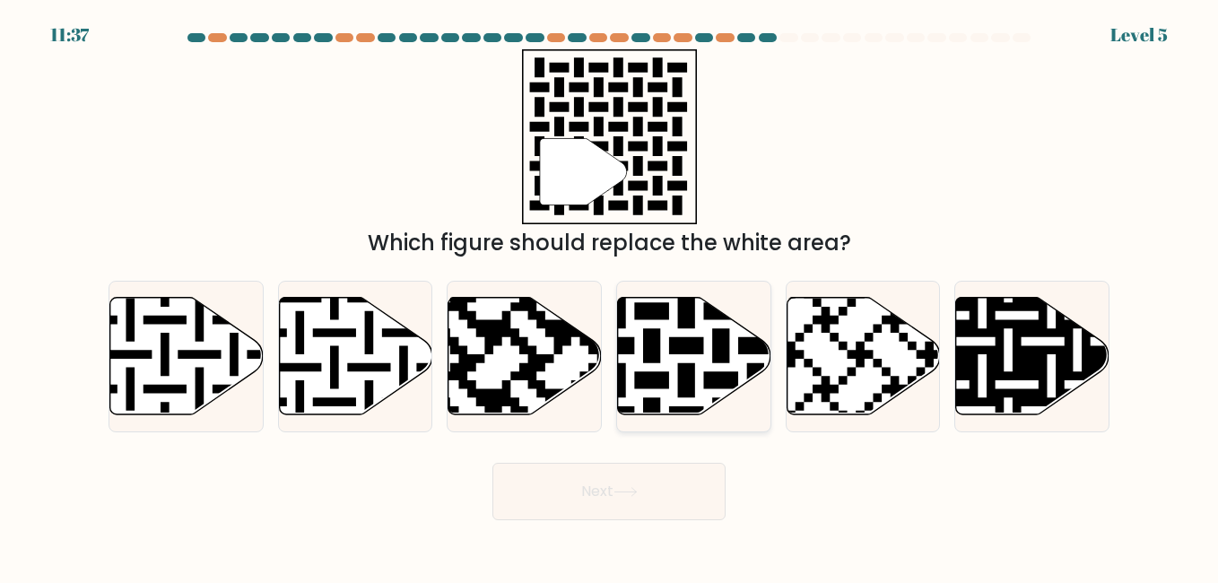
click at [689, 350] on icon at bounding box center [739, 293] width 278 height 278
click at [610, 296] on input "d." at bounding box center [609, 294] width 1 height 4
radio input "true"
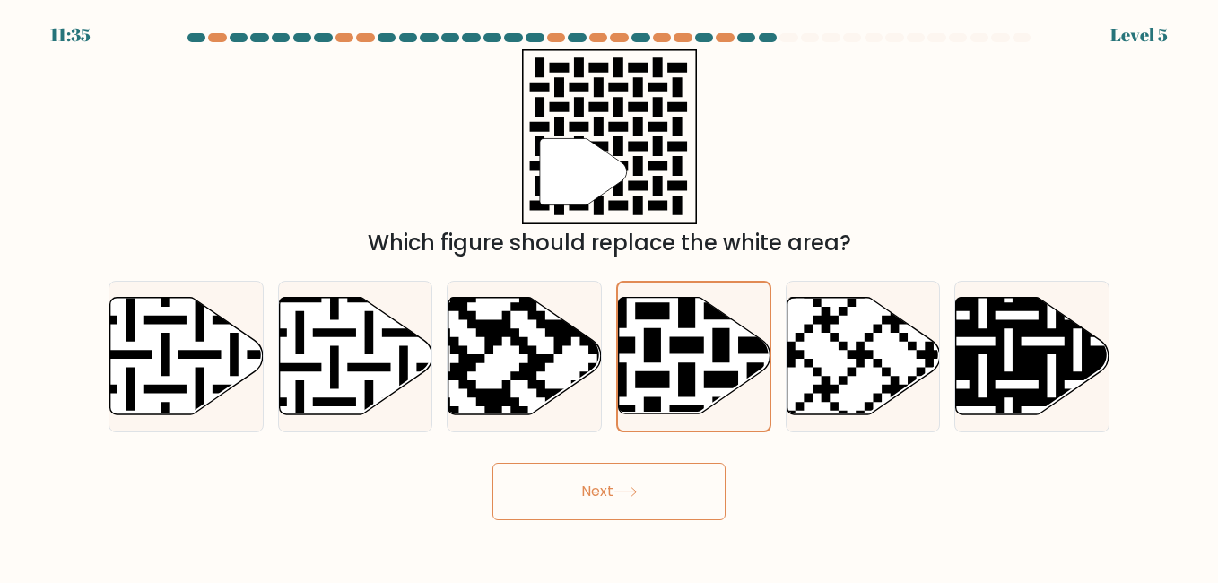
click at [611, 500] on button "Next" at bounding box center [609, 491] width 233 height 57
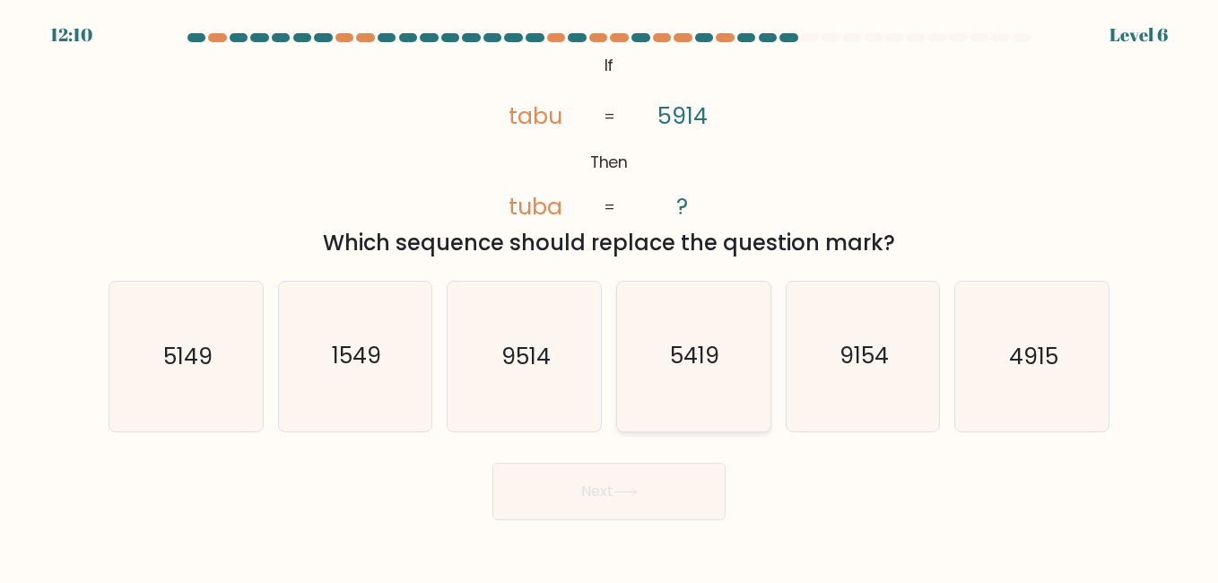
click at [693, 353] on text "5419" at bounding box center [694, 356] width 49 height 31
click at [610, 296] on input "d. 5419" at bounding box center [609, 294] width 1 height 4
radio input "true"
click at [675, 487] on button "Next" at bounding box center [609, 491] width 233 height 57
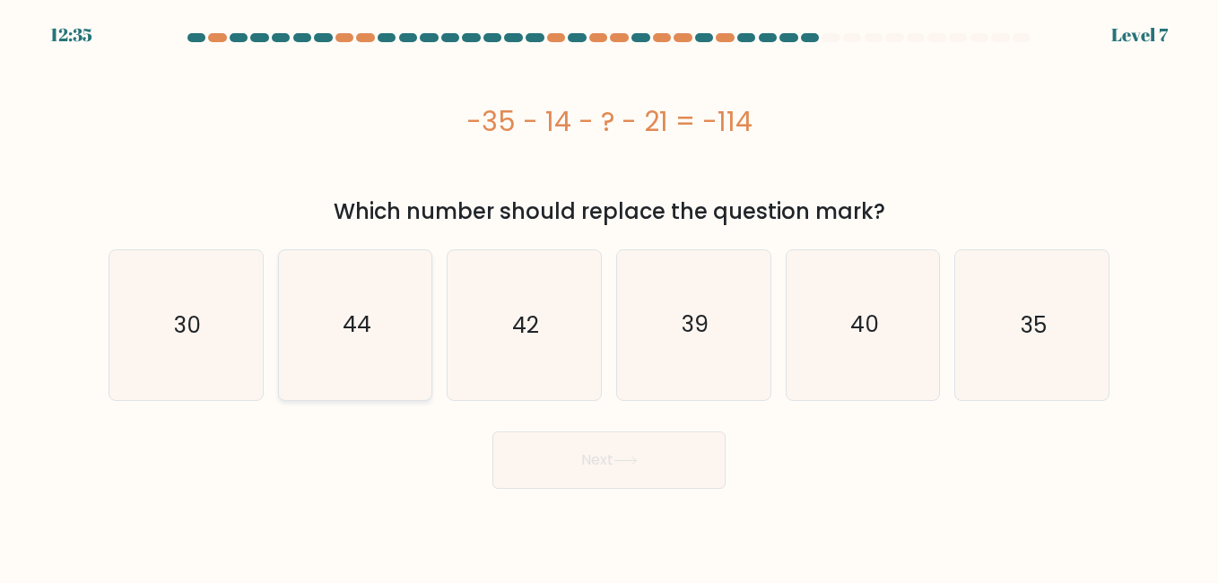
click at [305, 397] on icon "44" at bounding box center [355, 324] width 149 height 149
click at [609, 296] on input "b. 44" at bounding box center [609, 294] width 1 height 4
radio input "true"
click at [562, 476] on button "Next" at bounding box center [609, 460] width 233 height 57
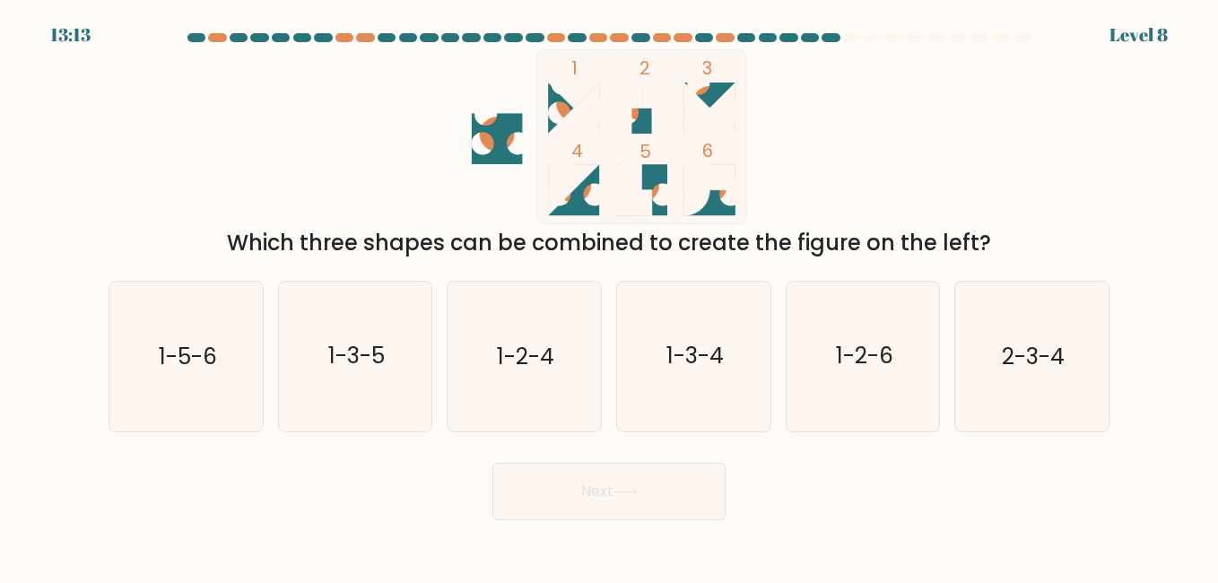
click at [563, 113] on circle at bounding box center [573, 103] width 35 height 35
click at [596, 193] on rect at bounding box center [641, 136] width 209 height 174
click at [580, 196] on icon at bounding box center [573, 189] width 51 height 51
click at [569, 114] on icon at bounding box center [573, 108] width 51 height 51
click at [572, 111] on icon at bounding box center [573, 108] width 51 height 51
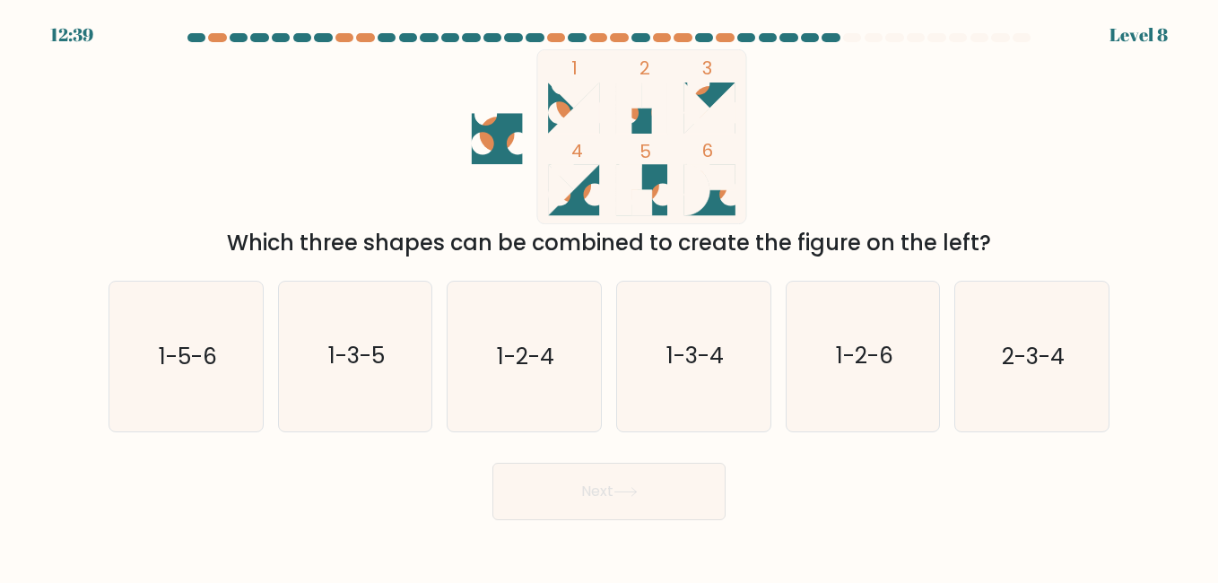
drag, startPoint x: 554, startPoint y: 102, endPoint x: 544, endPoint y: 199, distance: 97.4
click at [544, 199] on icon "1 2 3 4 5 6" at bounding box center [609, 136] width 483 height 175
drag, startPoint x: 643, startPoint y: 117, endPoint x: 653, endPoint y: 168, distance: 52.1
click at [646, 124] on icon at bounding box center [641, 108] width 51 height 51
drag, startPoint x: 653, startPoint y: 178, endPoint x: 645, endPoint y: 157, distance: 22.2
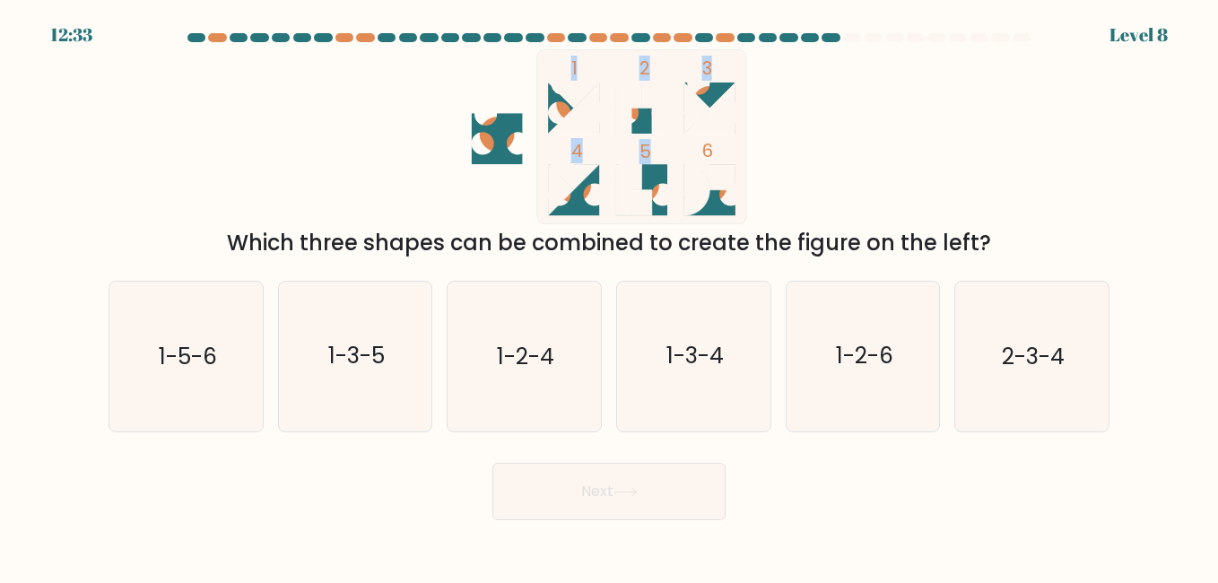
click at [645, 157] on icon "1 2 3 4 5 6" at bounding box center [609, 136] width 483 height 175
drag, startPoint x: 859, startPoint y: 162, endPoint x: 834, endPoint y: 167, distance: 25.5
click at [859, 161] on div "1 2 3 4 5 6 Which three shapes can be combined to create the figure on the left?" at bounding box center [609, 154] width 1023 height 210
drag, startPoint x: 715, startPoint y: 205, endPoint x: 571, endPoint y: 140, distance: 157.4
click at [571, 140] on icon "1 2 3 4 5 6" at bounding box center [609, 136] width 483 height 175
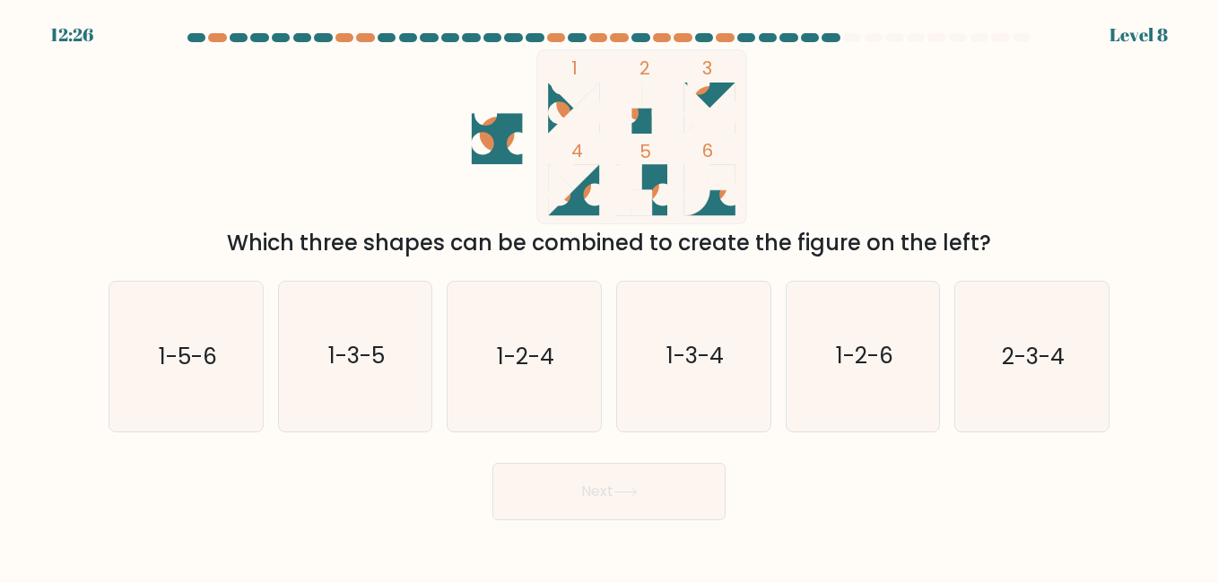
drag, startPoint x: 571, startPoint y: 140, endPoint x: 926, endPoint y: 151, distance: 354.5
click at [799, 134] on icon "1 2 3 4 5 6" at bounding box center [609, 136] width 483 height 175
click at [1006, 329] on icon "2-3-4" at bounding box center [1031, 356] width 149 height 149
click at [610, 296] on input "f. 2-3-4" at bounding box center [609, 294] width 1 height 4
radio input "true"
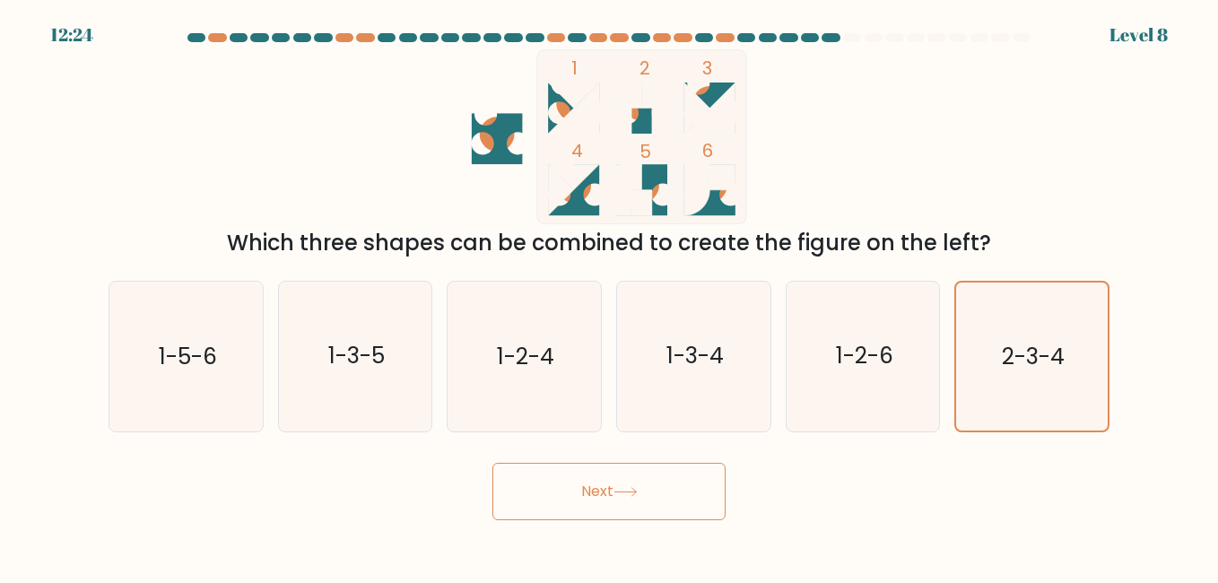
click at [535, 475] on button "Next" at bounding box center [609, 491] width 233 height 57
click at [569, 496] on button "Next" at bounding box center [609, 491] width 233 height 57
click at [570, 495] on button "Next" at bounding box center [609, 491] width 233 height 57
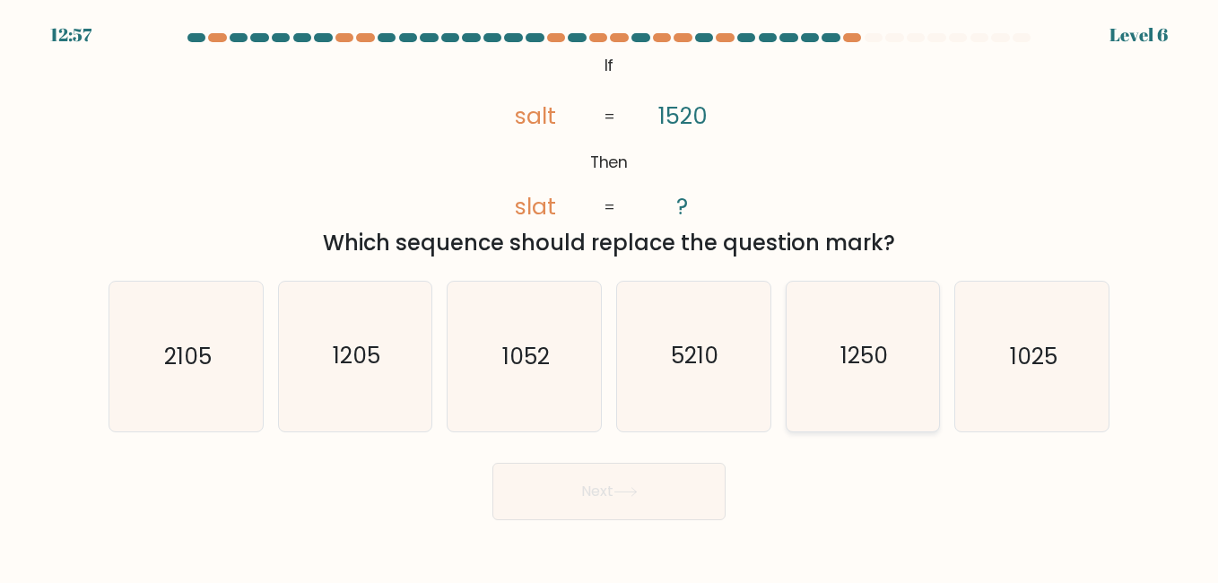
click at [883, 371] on text "1250" at bounding box center [865, 356] width 48 height 31
click at [610, 296] on input "e. 1250" at bounding box center [609, 294] width 1 height 4
radio input "true"
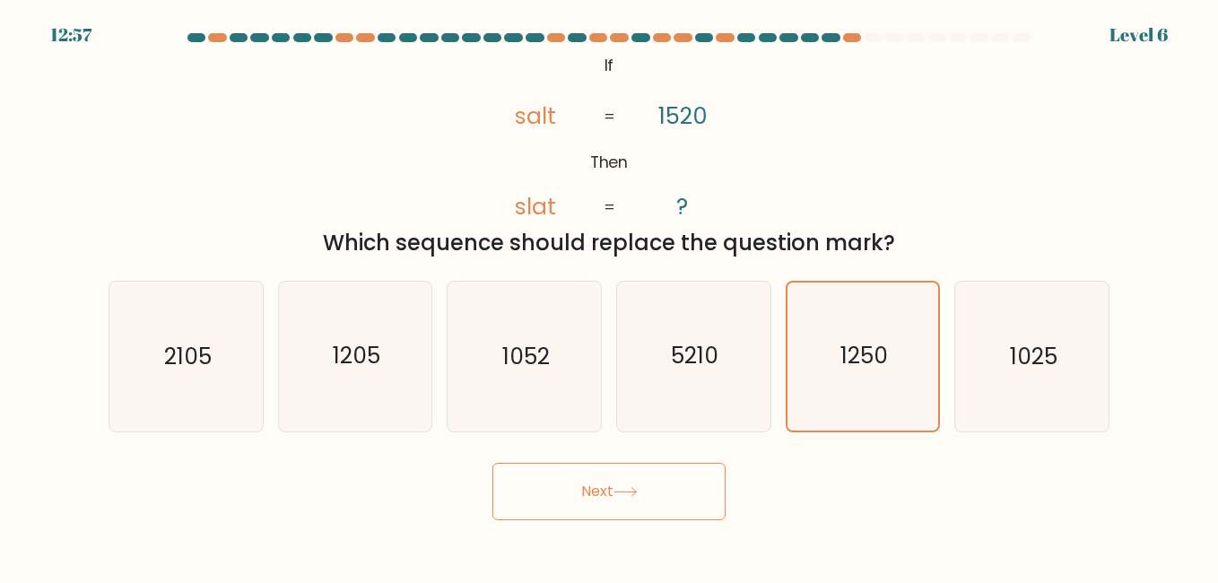
click at [609, 530] on body "12:57 Level 6 ?" at bounding box center [609, 291] width 1218 height 583
click at [581, 508] on button "Next" at bounding box center [609, 491] width 233 height 57
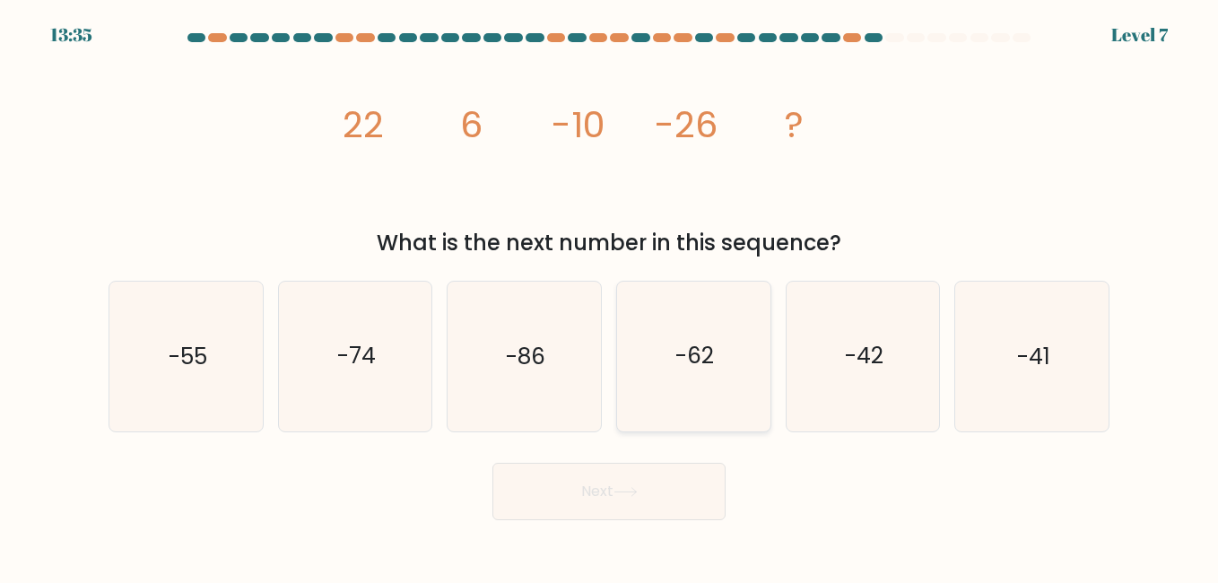
click at [639, 308] on icon "-62" at bounding box center [693, 356] width 149 height 149
click at [610, 296] on input "d. -62" at bounding box center [609, 294] width 1 height 4
radio input "true"
click at [586, 502] on button "Next" at bounding box center [609, 491] width 233 height 57
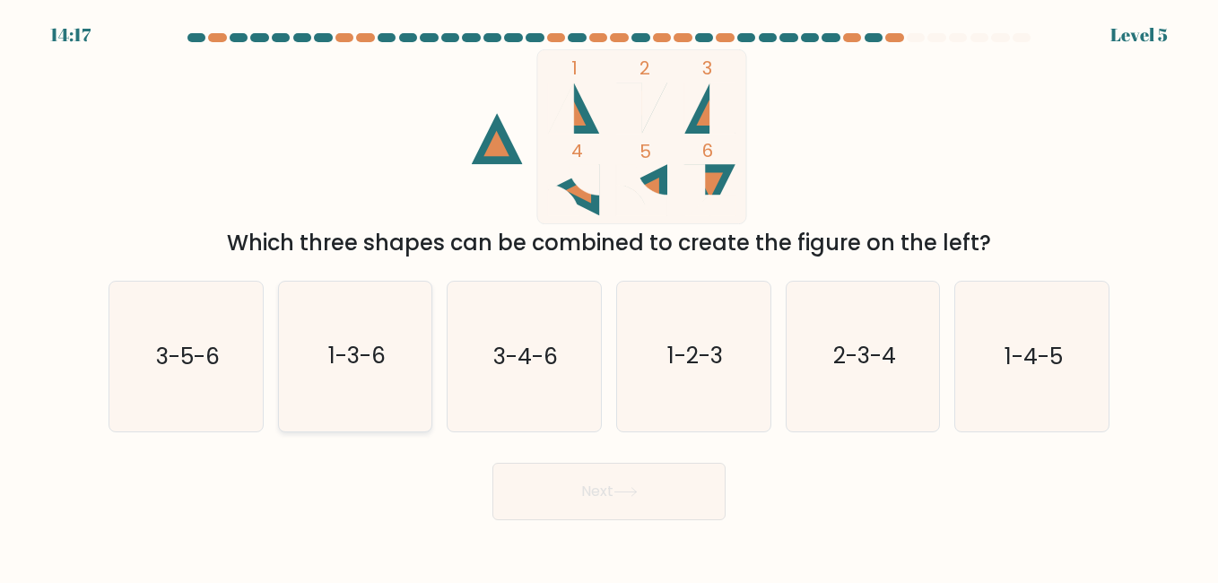
click at [371, 376] on icon "1-3-6" at bounding box center [355, 356] width 149 height 149
click at [609, 296] on input "b. 1-3-6" at bounding box center [609, 294] width 1 height 4
radio input "true"
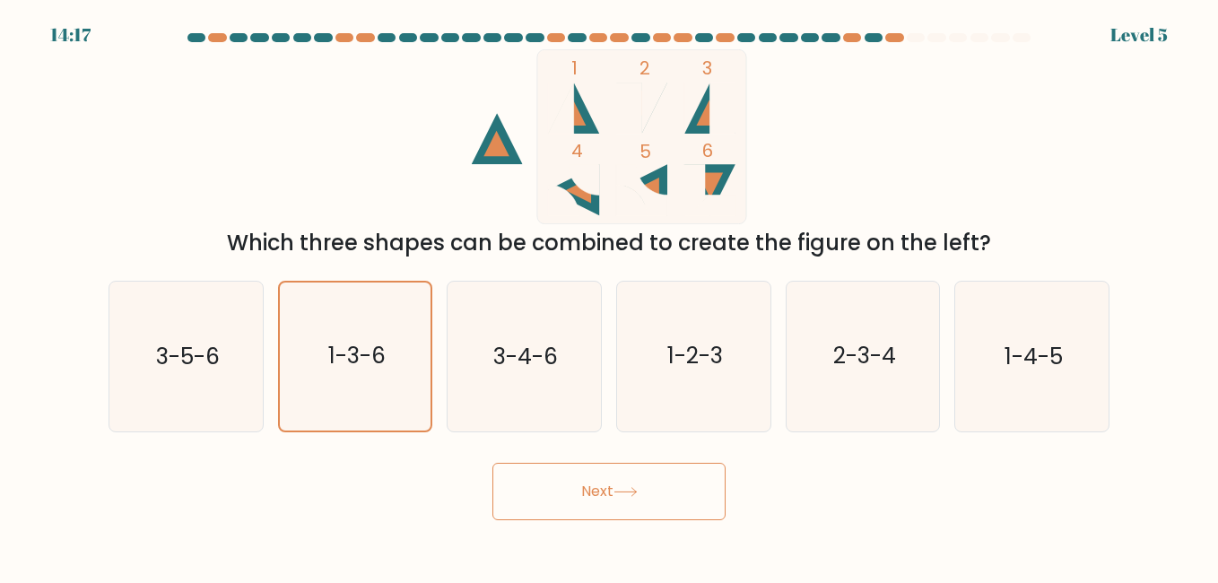
click at [568, 502] on button "Next" at bounding box center [609, 491] width 233 height 57
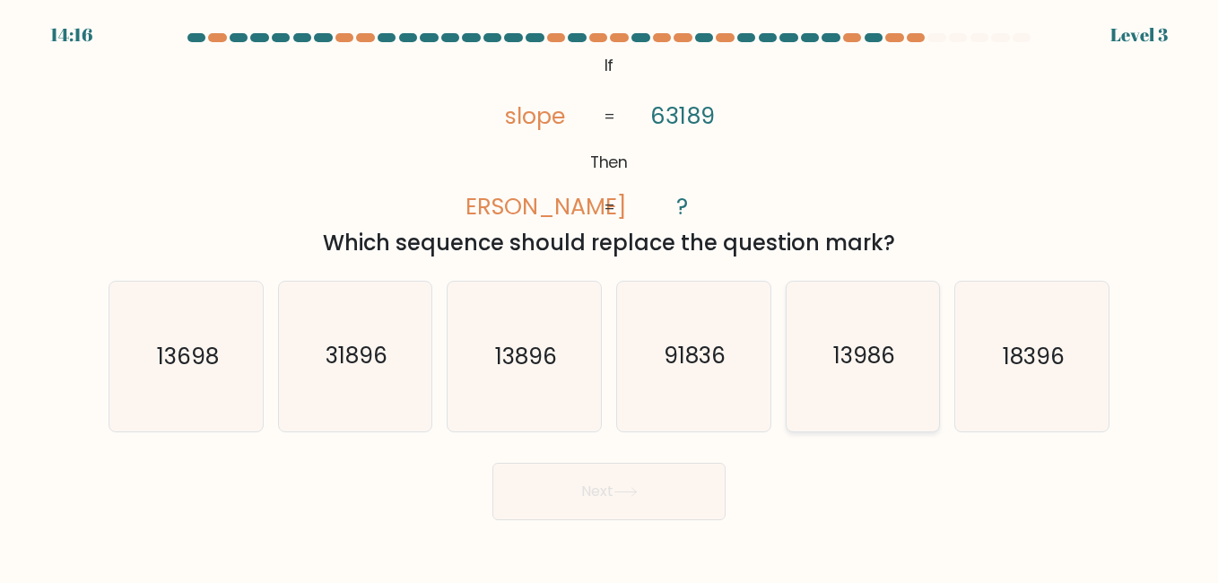
click at [808, 356] on icon "13986" at bounding box center [863, 356] width 149 height 149
click at [610, 296] on input "e. 13986" at bounding box center [609, 294] width 1 height 4
radio input "true"
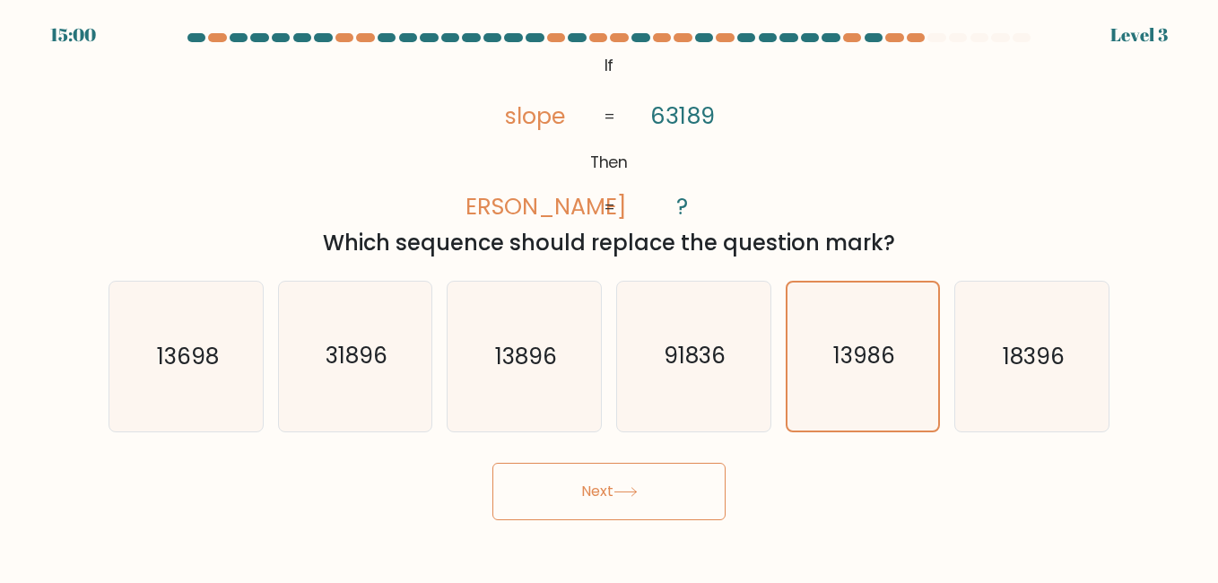
drag, startPoint x: 659, startPoint y: 507, endPoint x: 648, endPoint y: 489, distance: 20.9
click at [656, 505] on button "Next" at bounding box center [609, 491] width 233 height 57
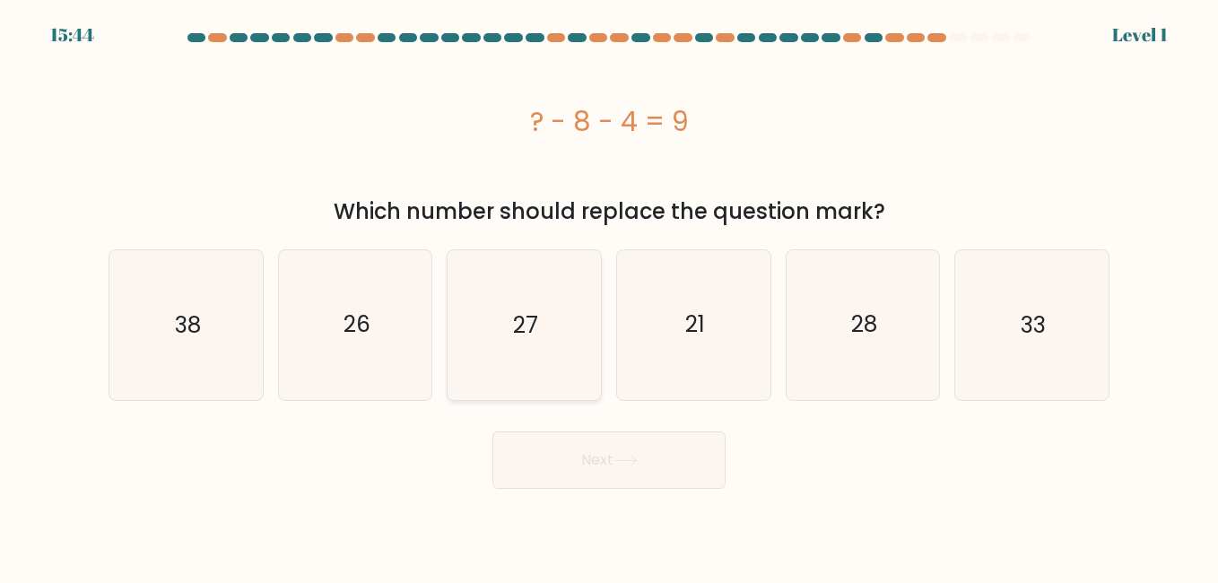
click at [597, 332] on icon "27" at bounding box center [523, 324] width 149 height 149
click at [609, 296] on input "c. 27" at bounding box center [609, 294] width 1 height 4
radio input "true"
click at [598, 475] on button "Next" at bounding box center [609, 460] width 233 height 57
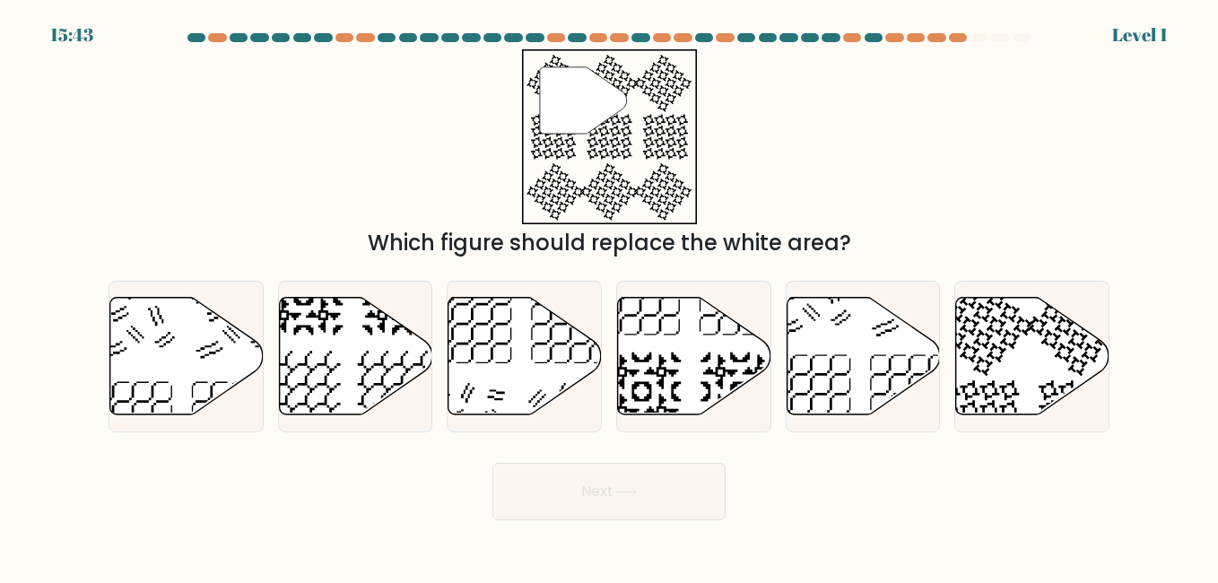
click at [709, 346] on icon at bounding box center [694, 356] width 153 height 118
click at [610, 296] on input "d." at bounding box center [609, 294] width 1 height 4
radio input "true"
click at [984, 353] on icon at bounding box center [1032, 356] width 153 height 118
click at [610, 296] on input "f." at bounding box center [609, 294] width 1 height 4
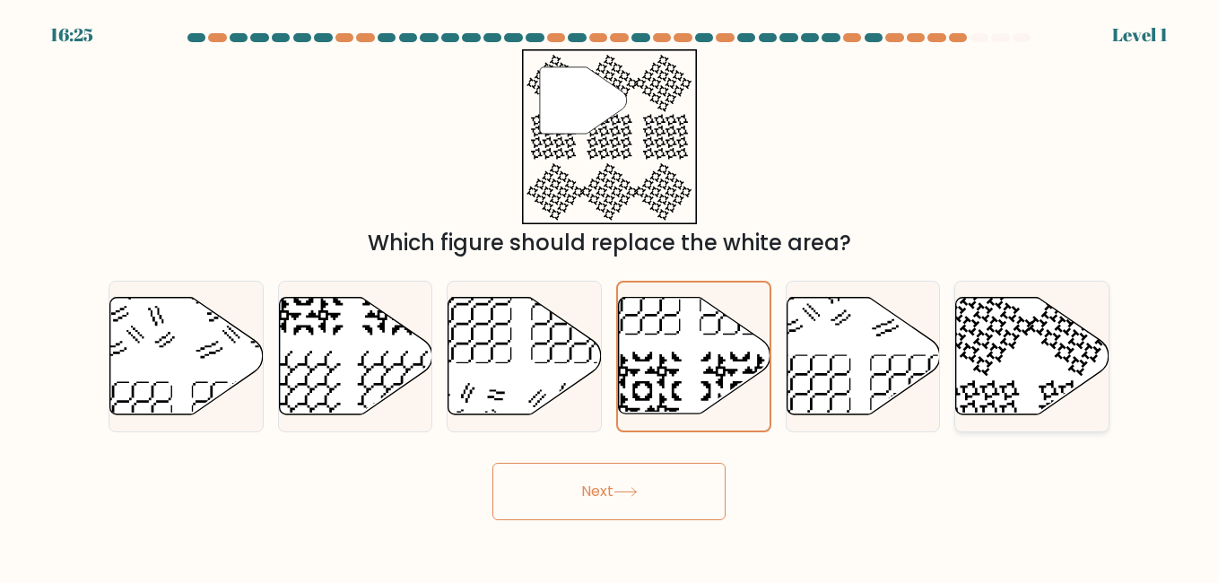
radio input "true"
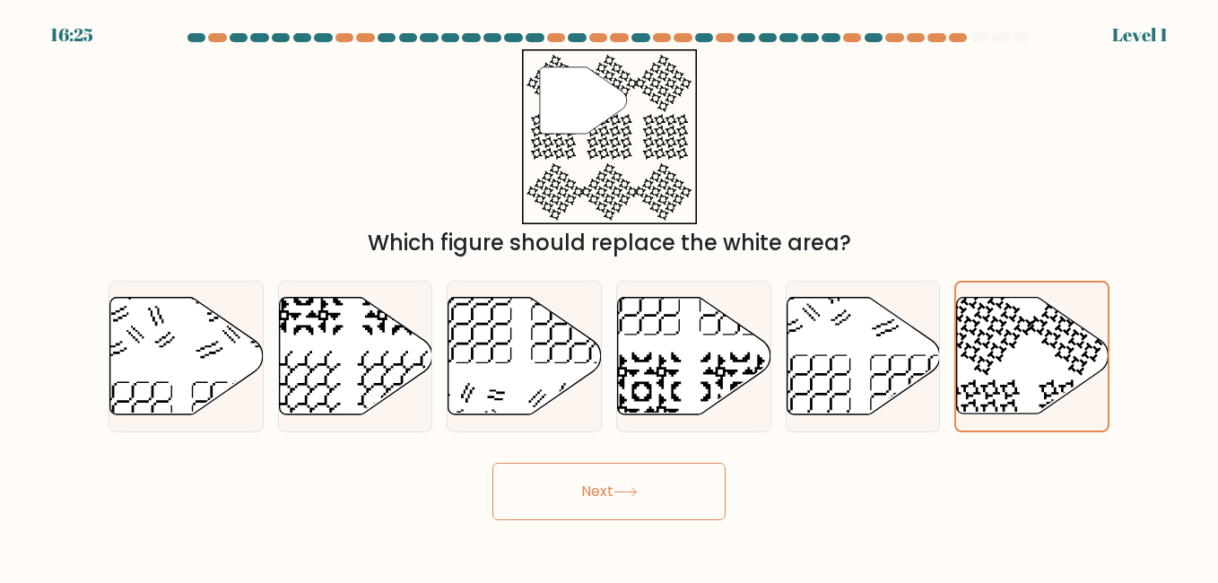
click at [683, 484] on button "Next" at bounding box center [609, 491] width 233 height 57
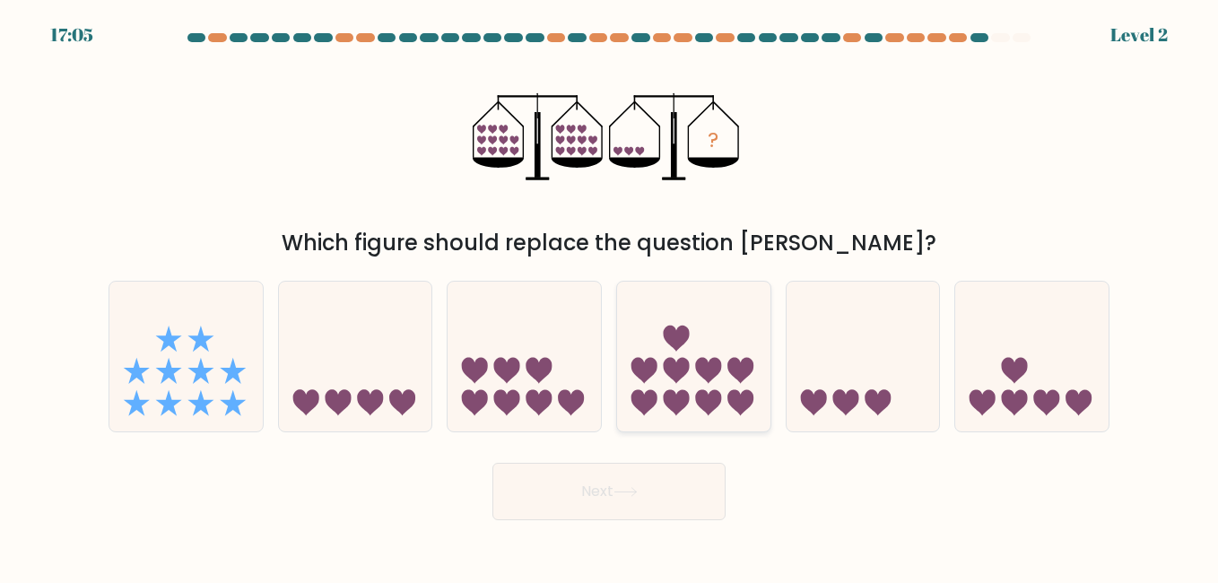
drag, startPoint x: 667, startPoint y: 321, endPoint x: 641, endPoint y: 384, distance: 68.0
click at [667, 322] on icon at bounding box center [693, 356] width 153 height 127
click at [610, 296] on input "d." at bounding box center [609, 294] width 1 height 4
radio input "true"
click at [578, 483] on button "Next" at bounding box center [609, 491] width 233 height 57
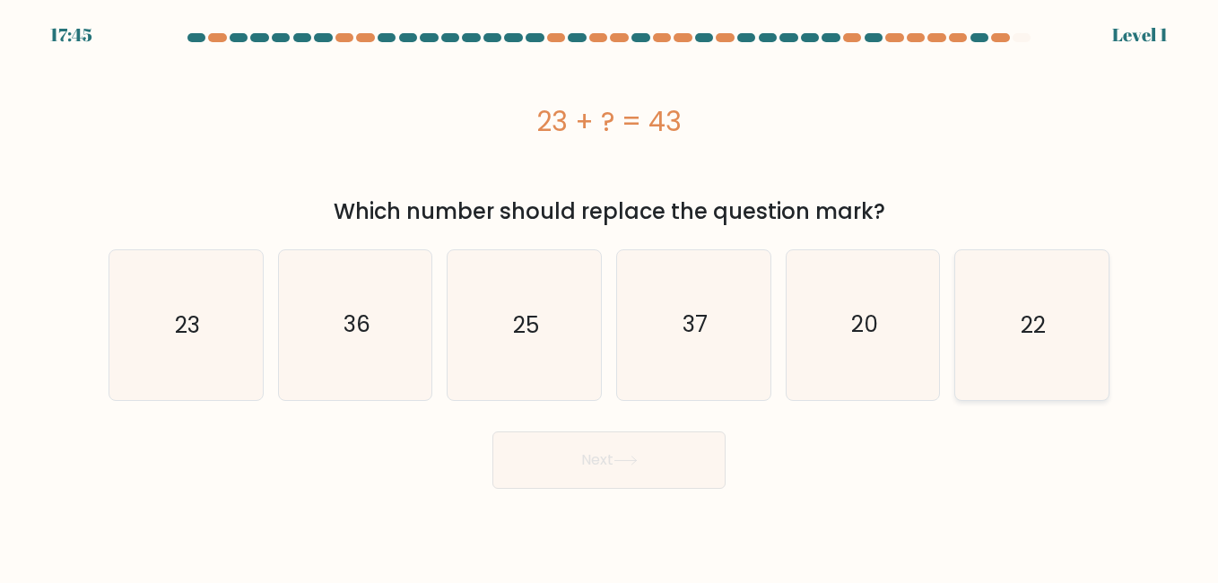
click at [999, 331] on icon "22" at bounding box center [1031, 324] width 149 height 149
click at [610, 296] on input "f. 22" at bounding box center [609, 294] width 1 height 4
radio input "true"
click at [905, 346] on icon "20" at bounding box center [863, 324] width 149 height 149
click at [610, 296] on input "e. 20" at bounding box center [609, 294] width 1 height 4
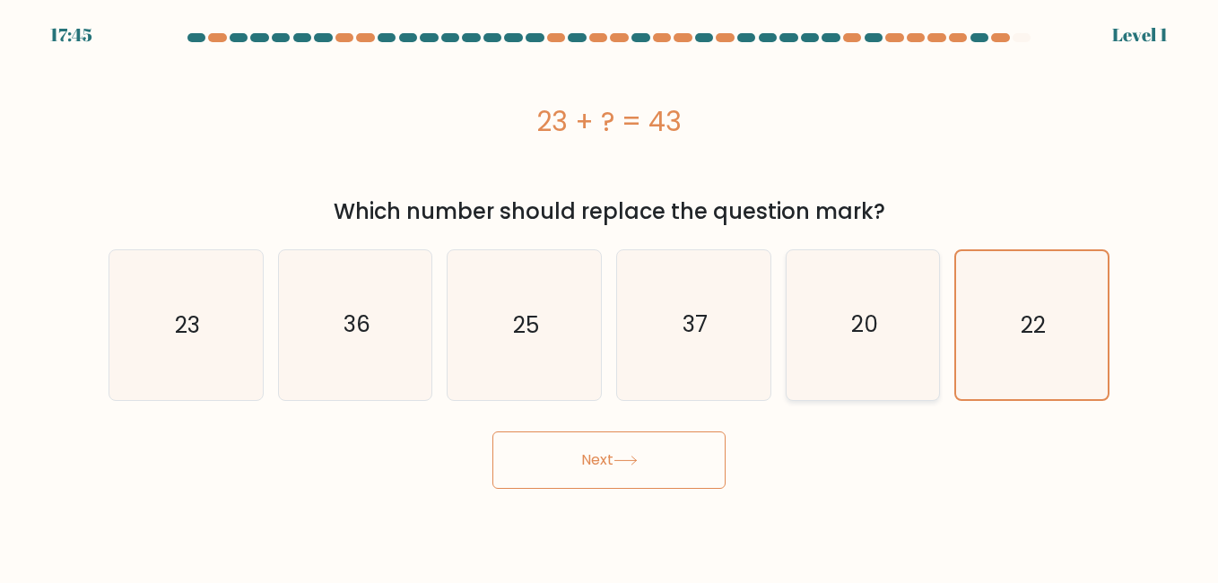
radio input "true"
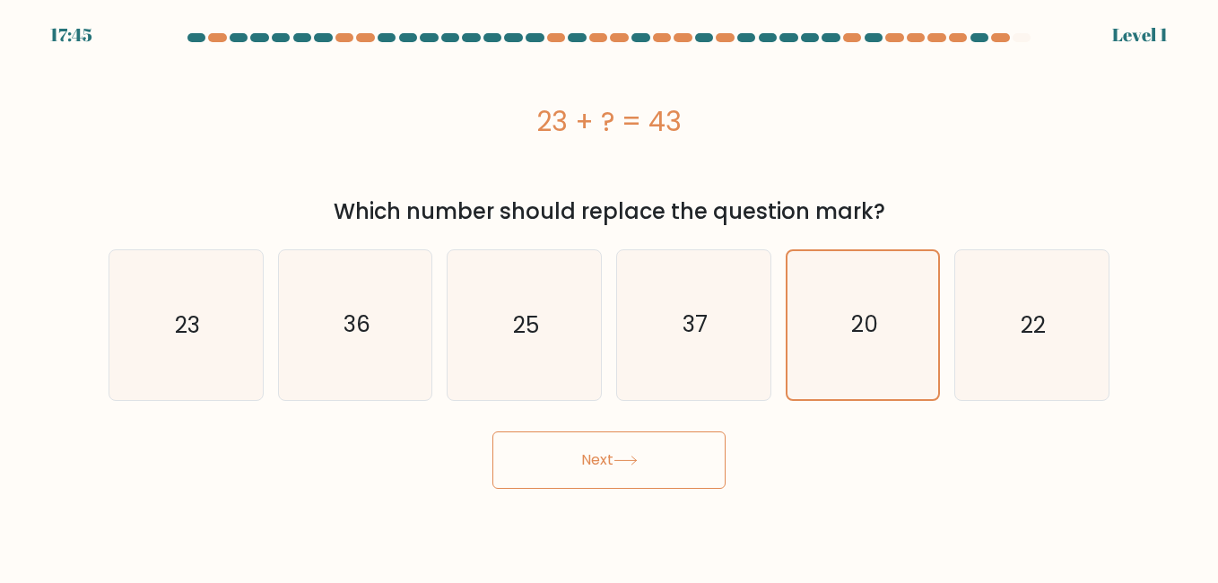
click at [694, 453] on button "Next" at bounding box center [609, 460] width 233 height 57
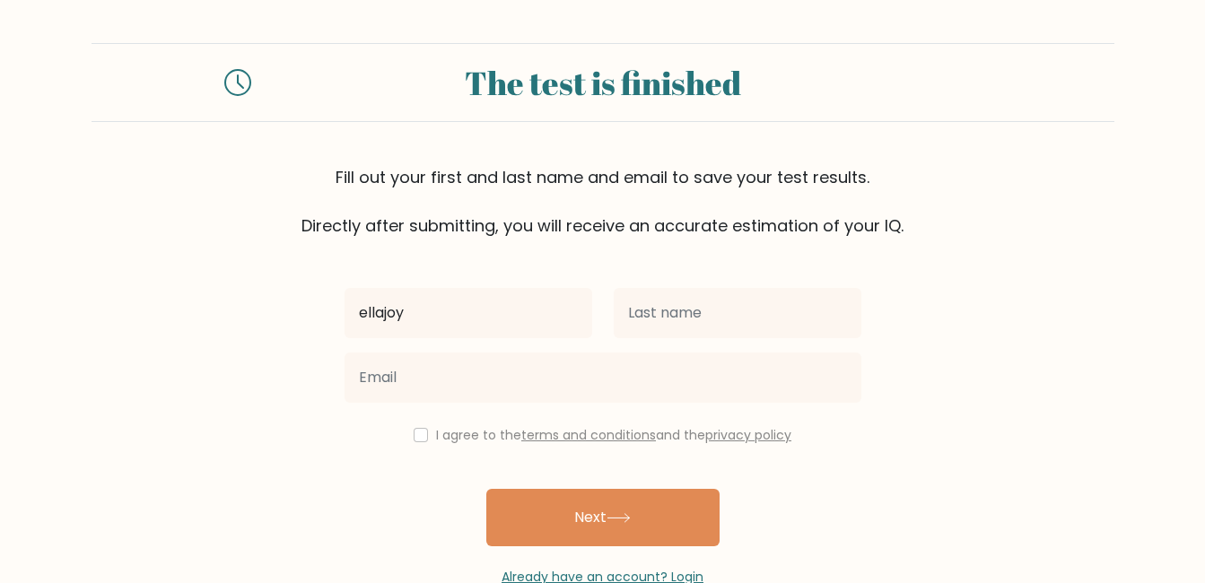
type input "ellajoy"
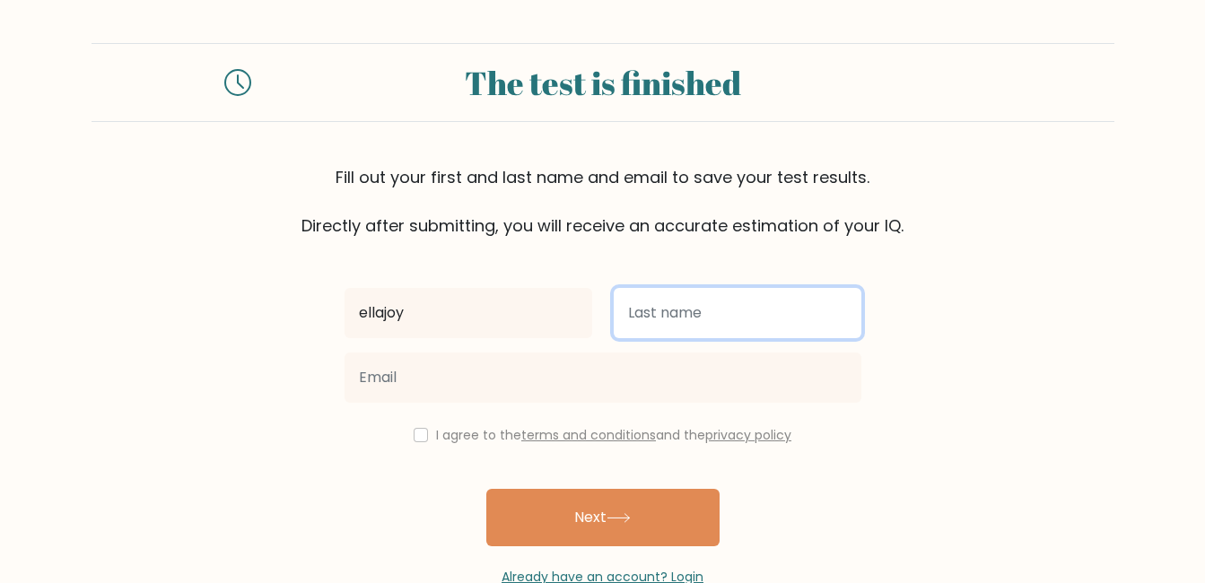
click at [688, 297] on input "text" at bounding box center [738, 313] width 248 height 50
type input "tresfuentes"
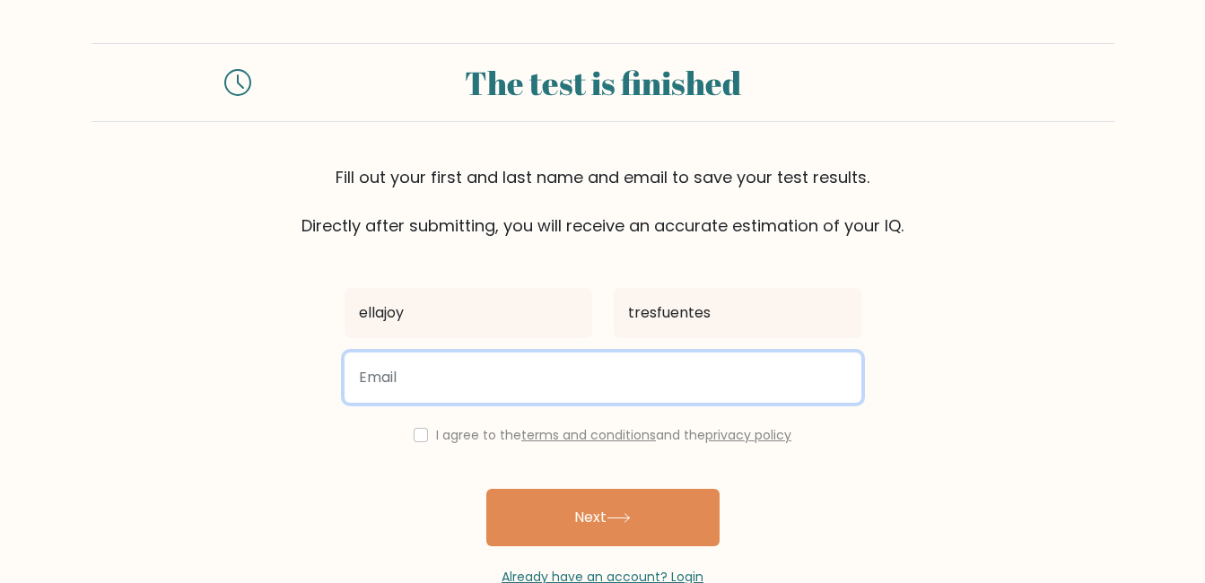
click at [580, 380] on input "email" at bounding box center [603, 378] width 517 height 50
type input "ellatresfuentes7@gmail.com"
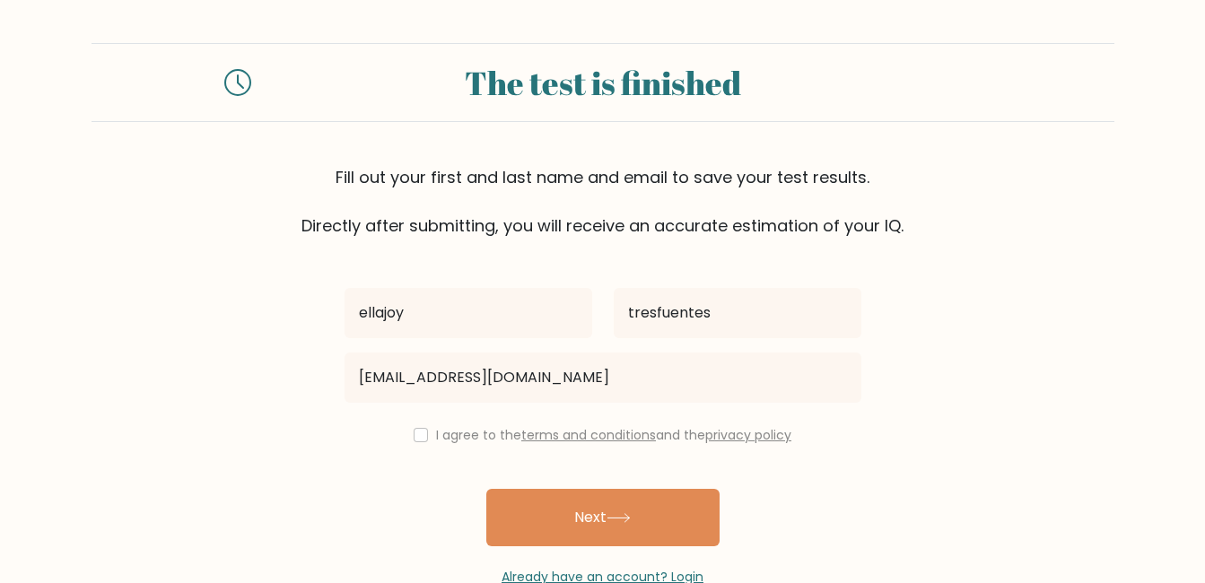
click at [412, 423] on div "ellajoy tresfuentes ellatresfuentes7@gmail.com I agree to the terms and conditi…" at bounding box center [603, 412] width 538 height 349
click at [423, 441] on div "I agree to the terms and conditions and the privacy policy" at bounding box center [603, 435] width 538 height 22
click at [414, 441] on input "checkbox" at bounding box center [421, 435] width 14 height 14
checkbox input "true"
click at [522, 513] on button "Next" at bounding box center [602, 517] width 233 height 57
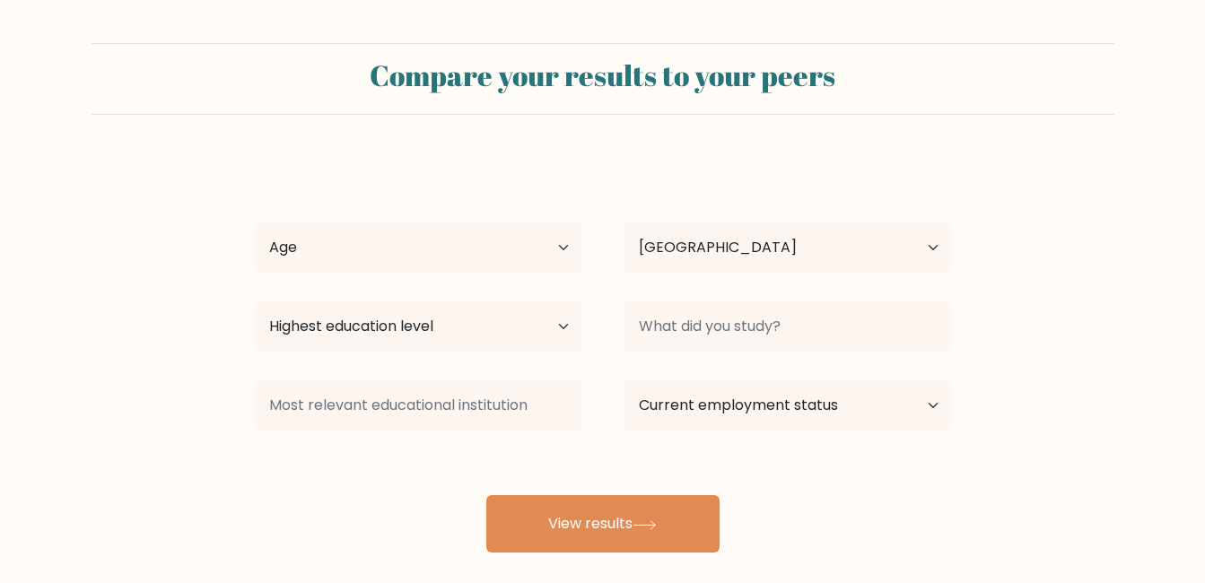
select select "PH"
click at [393, 267] on select "Age Under [DEMOGRAPHIC_DATA] [DEMOGRAPHIC_DATA] [DEMOGRAPHIC_DATA] [DEMOGRAPHIC…" at bounding box center [418, 247] width 327 height 50
select select "25_34"
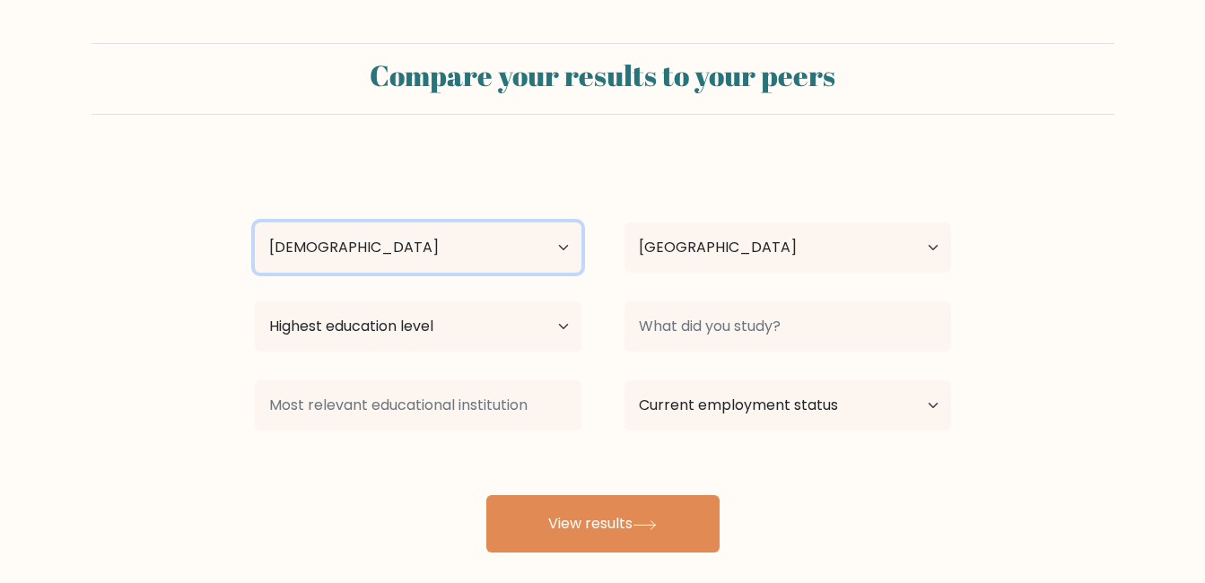
click at [255, 222] on select "Age Under [DEMOGRAPHIC_DATA] [DEMOGRAPHIC_DATA] [DEMOGRAPHIC_DATA] [DEMOGRAPHIC…" at bounding box center [418, 247] width 327 height 50
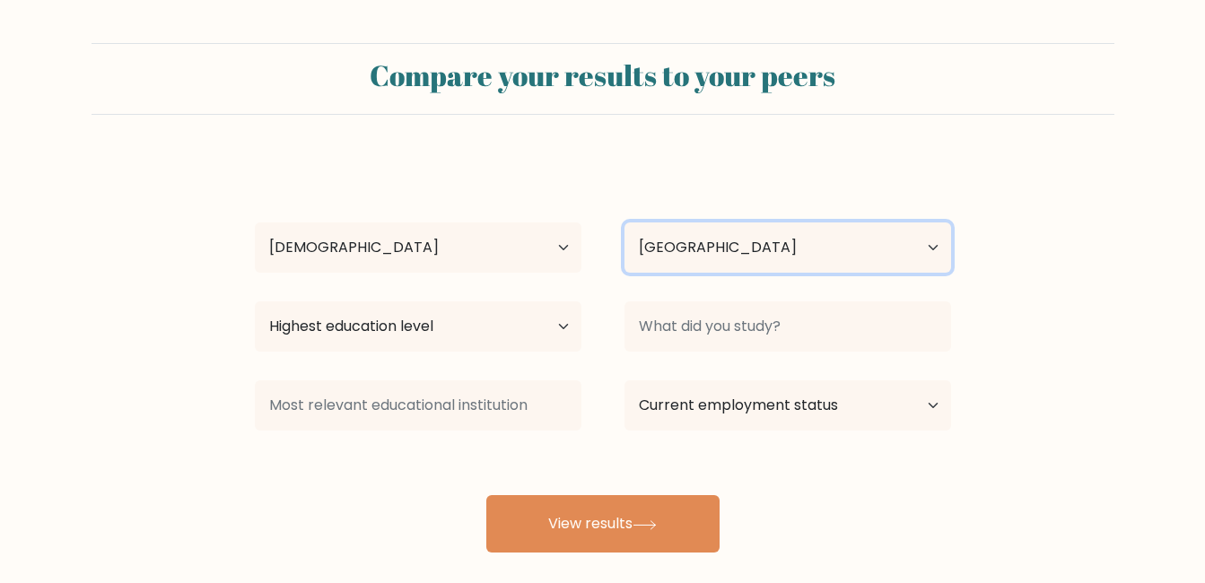
click at [659, 267] on select "Country [GEOGRAPHIC_DATA] [GEOGRAPHIC_DATA] [GEOGRAPHIC_DATA] [US_STATE] [GEOGR…" at bounding box center [787, 247] width 327 height 50
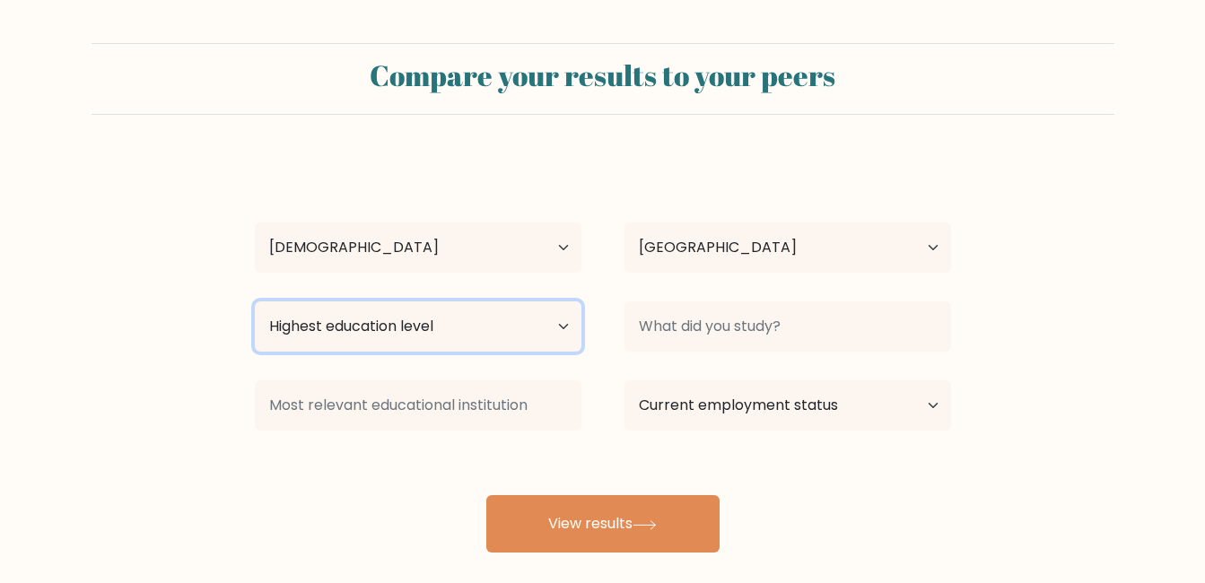
click at [384, 332] on select "Highest education level No schooling Primary Lower Secondary Upper Secondary Oc…" at bounding box center [418, 326] width 327 height 50
select select "bachelors_degree"
click at [255, 301] on select "Highest education level No schooling Primary Lower Secondary Upper Secondary Oc…" at bounding box center [418, 326] width 327 height 50
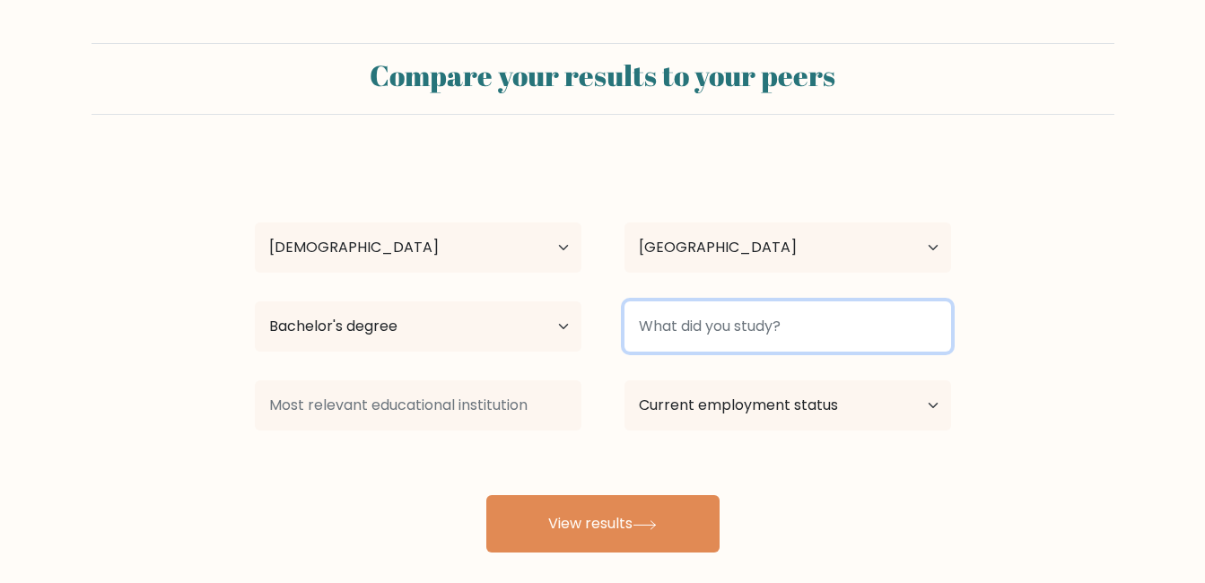
click at [671, 338] on input at bounding box center [787, 326] width 327 height 50
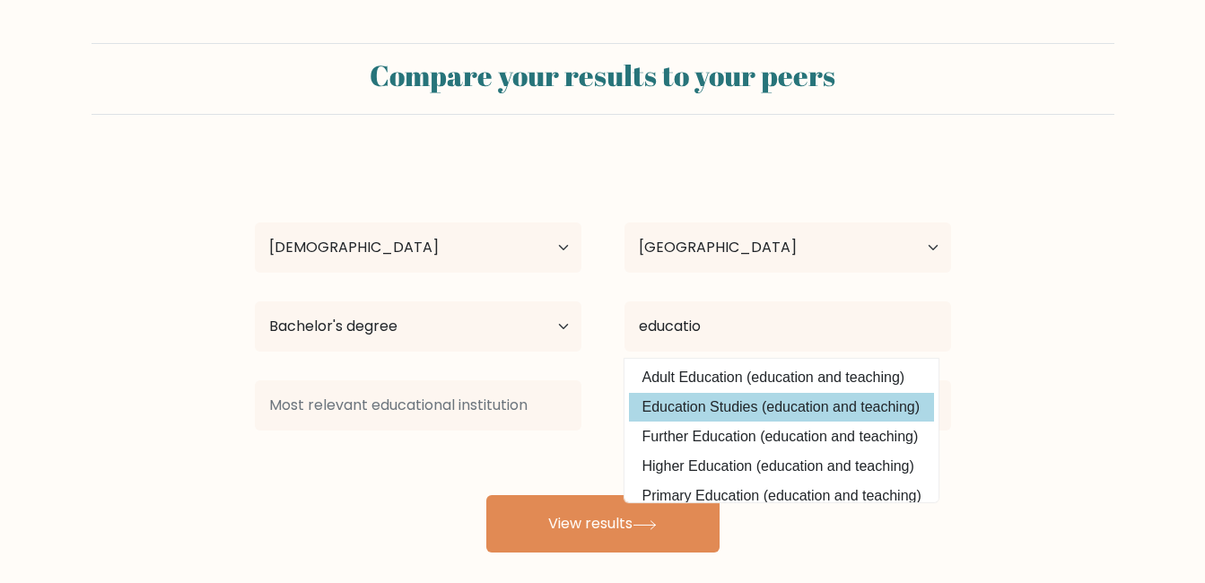
click at [706, 415] on option "Education Studies (education and teaching)" at bounding box center [781, 407] width 305 height 29
type input "Education Studies"
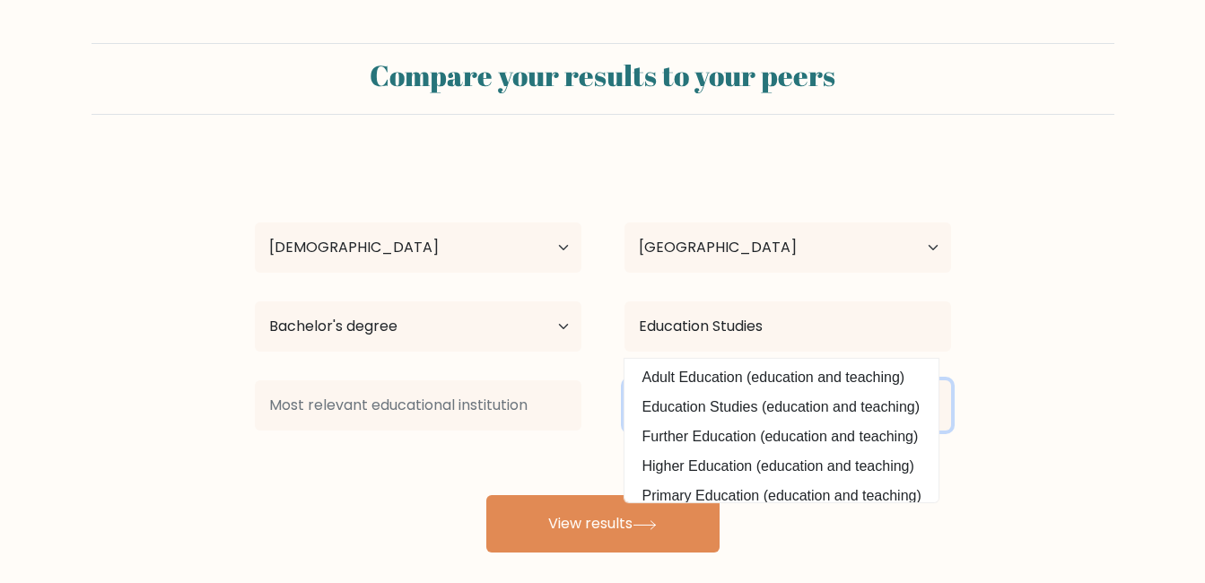
click at [706, 415] on select "Current employment status Employed Student Retired Other / prefer not to answer" at bounding box center [787, 405] width 327 height 50
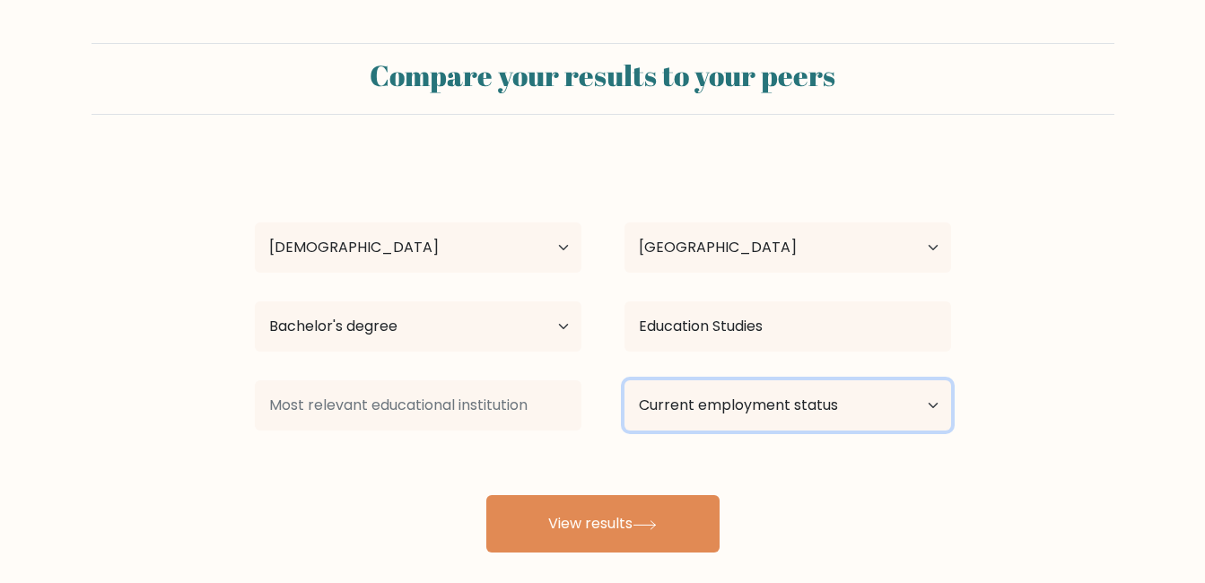
select select "employed"
click at [624, 380] on select "Current employment status Employed Student Retired Other / prefer not to answer" at bounding box center [787, 405] width 327 height 50
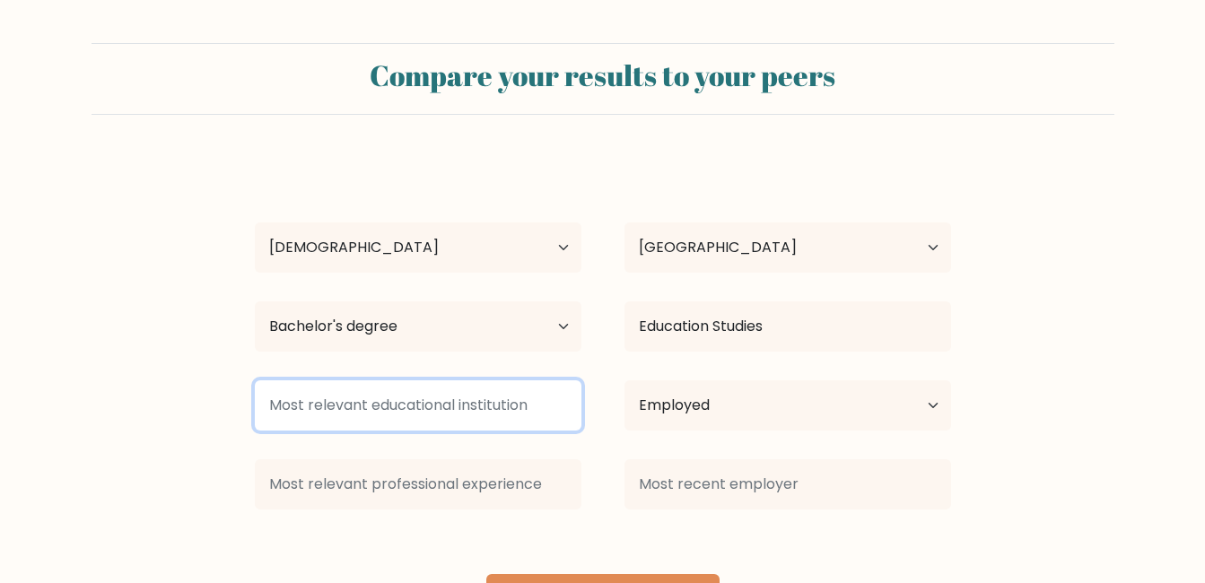
click at [494, 403] on input at bounding box center [418, 405] width 327 height 50
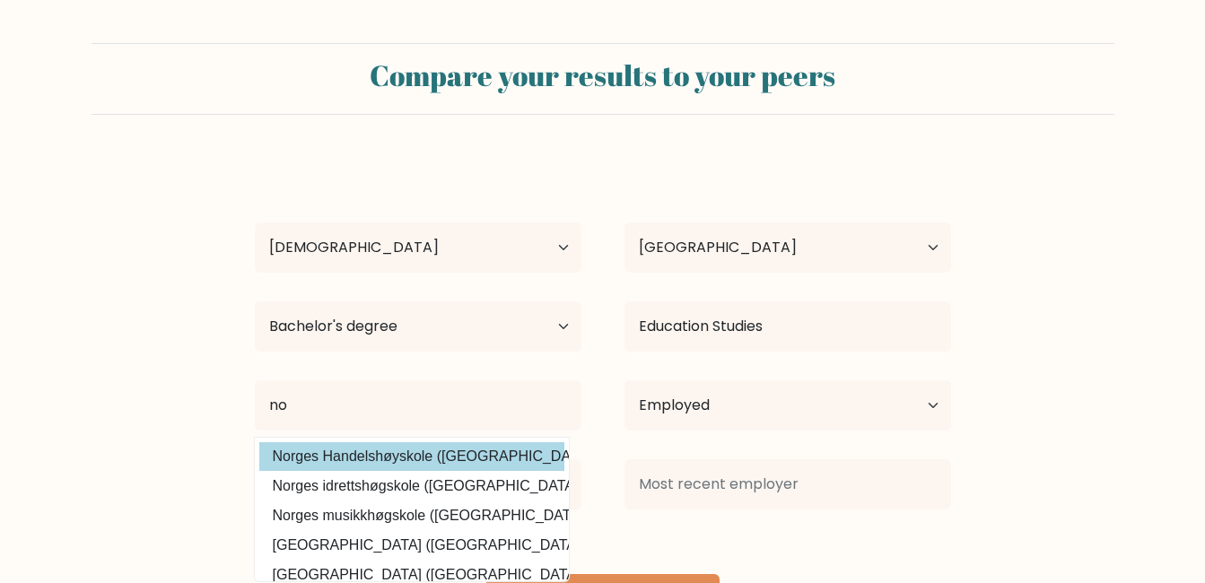
click at [443, 467] on option "Norges Handelshøyskole ([GEOGRAPHIC_DATA])" at bounding box center [411, 456] width 305 height 29
type input "Norges Handelshøyskole"
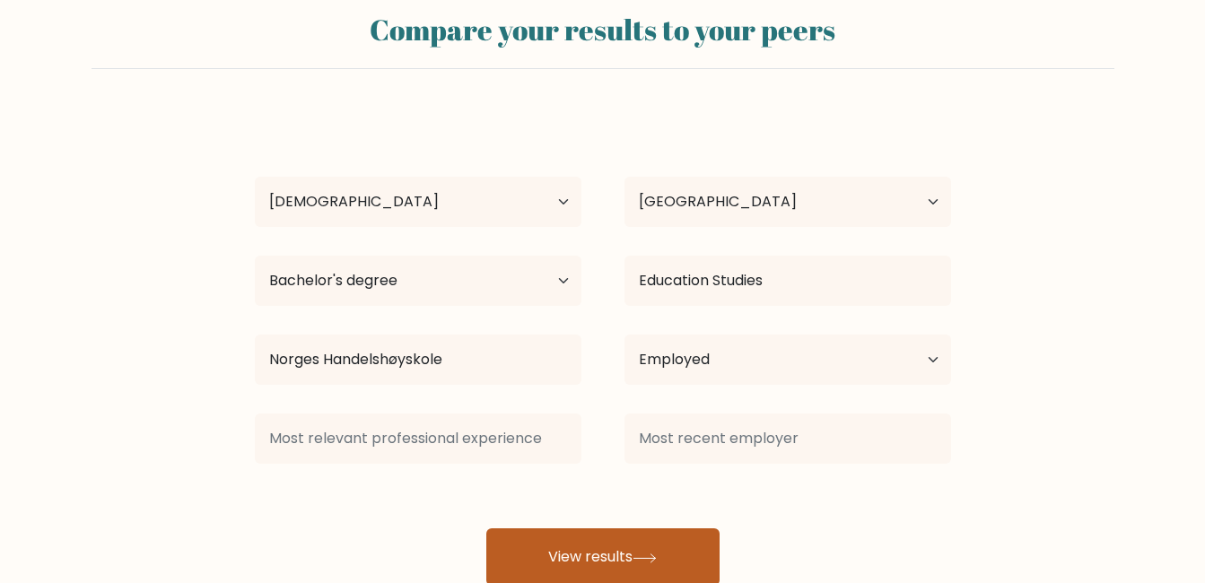
scroll to position [90, 0]
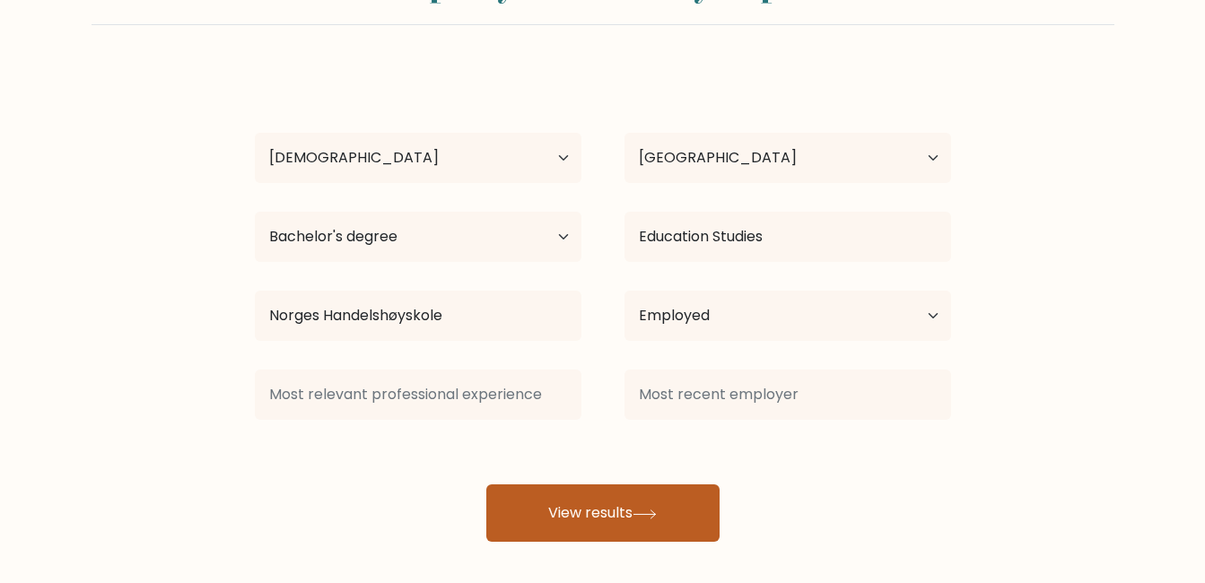
click at [650, 513] on icon at bounding box center [645, 515] width 24 height 10
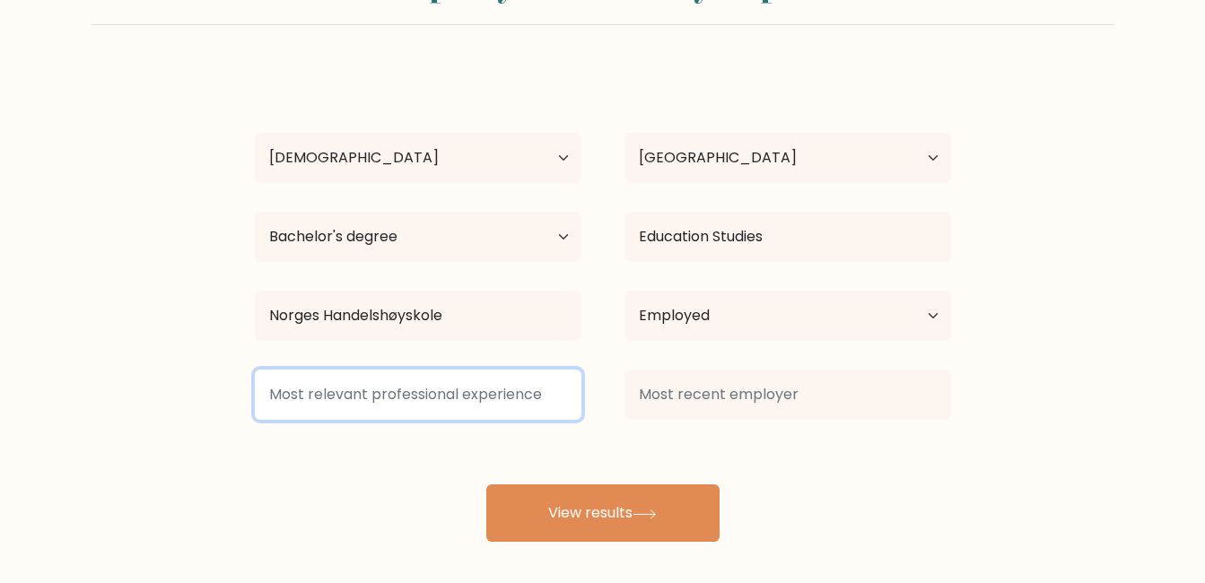
click at [469, 383] on input at bounding box center [418, 395] width 327 height 50
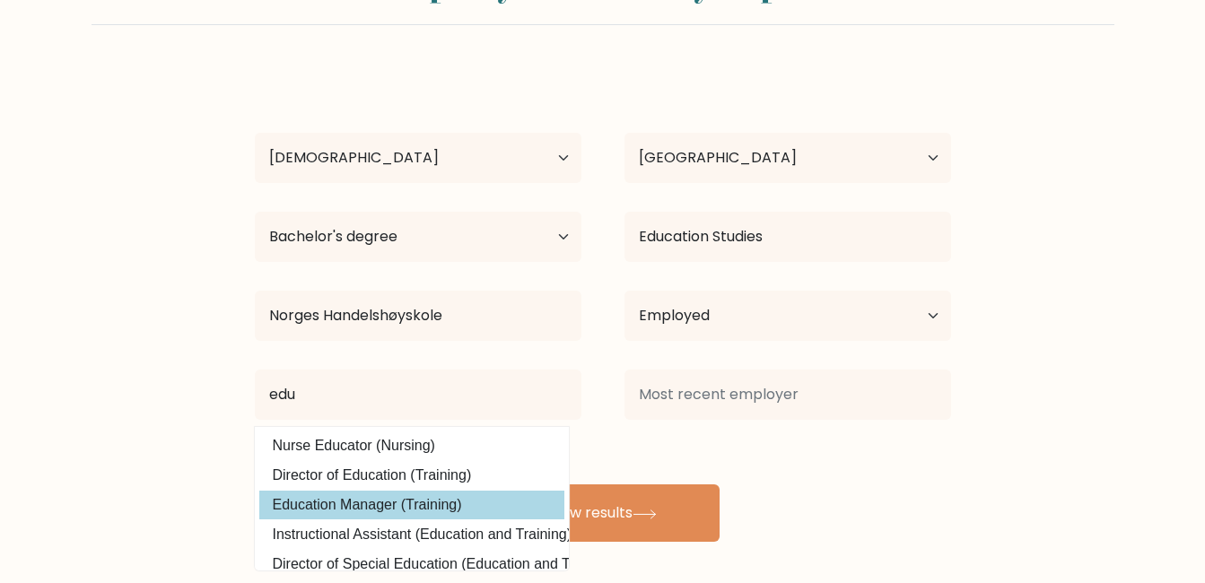
click at [418, 492] on option "Education Manager (Training)" at bounding box center [411, 505] width 305 height 29
type input "Education Manager"
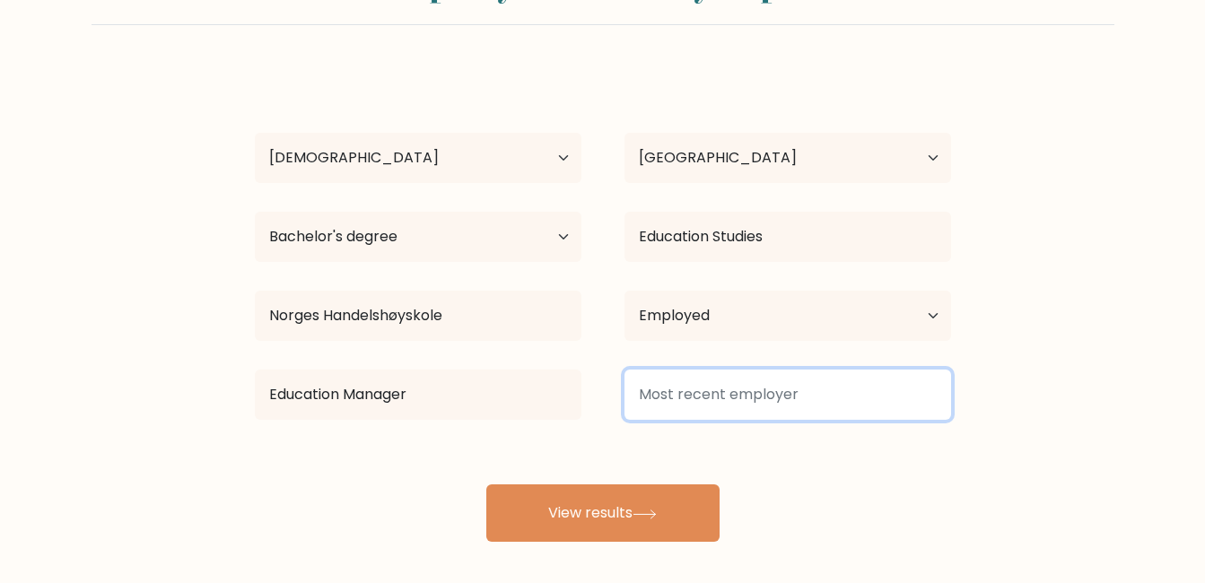
click at [660, 400] on input at bounding box center [787, 395] width 327 height 50
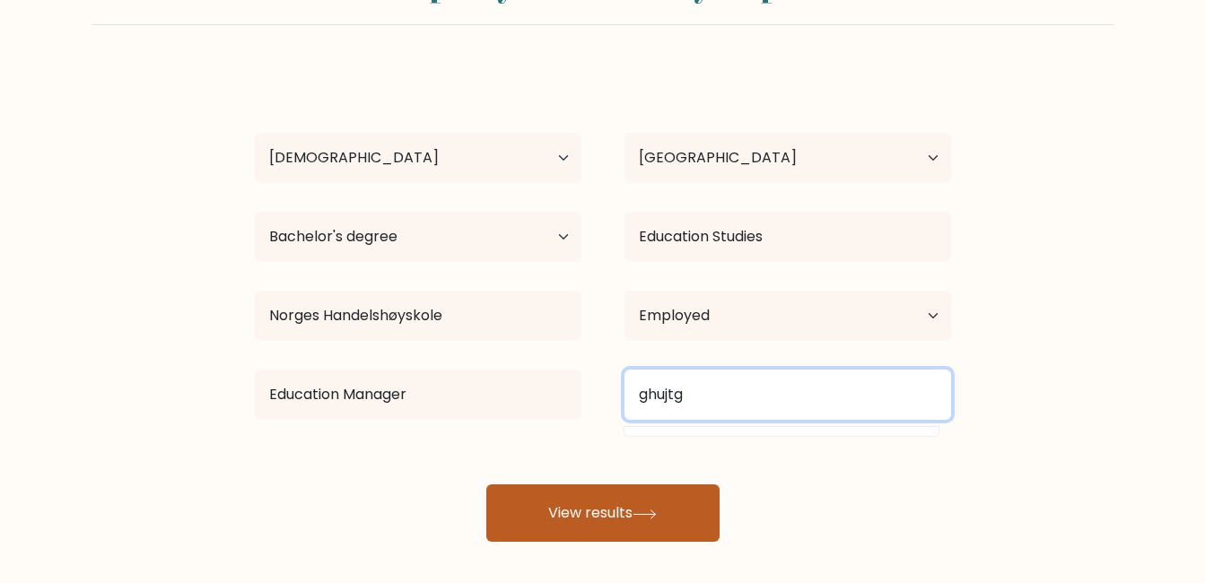
type input "ghujtg"
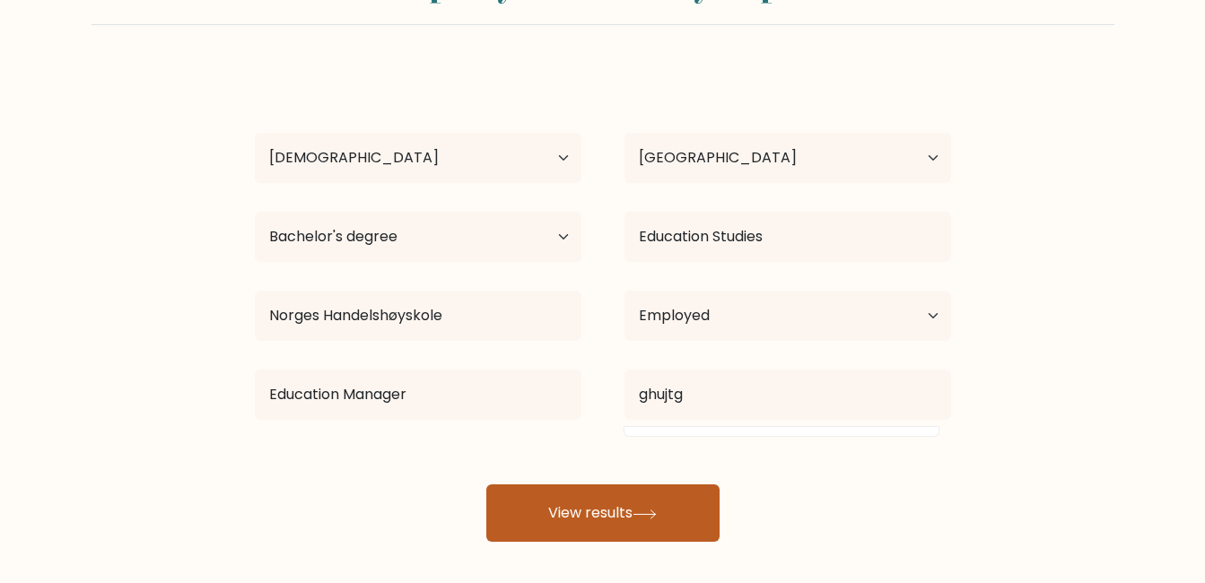
click at [636, 513] on button "View results" at bounding box center [602, 512] width 233 height 57
